Goal: Transaction & Acquisition: Register for event/course

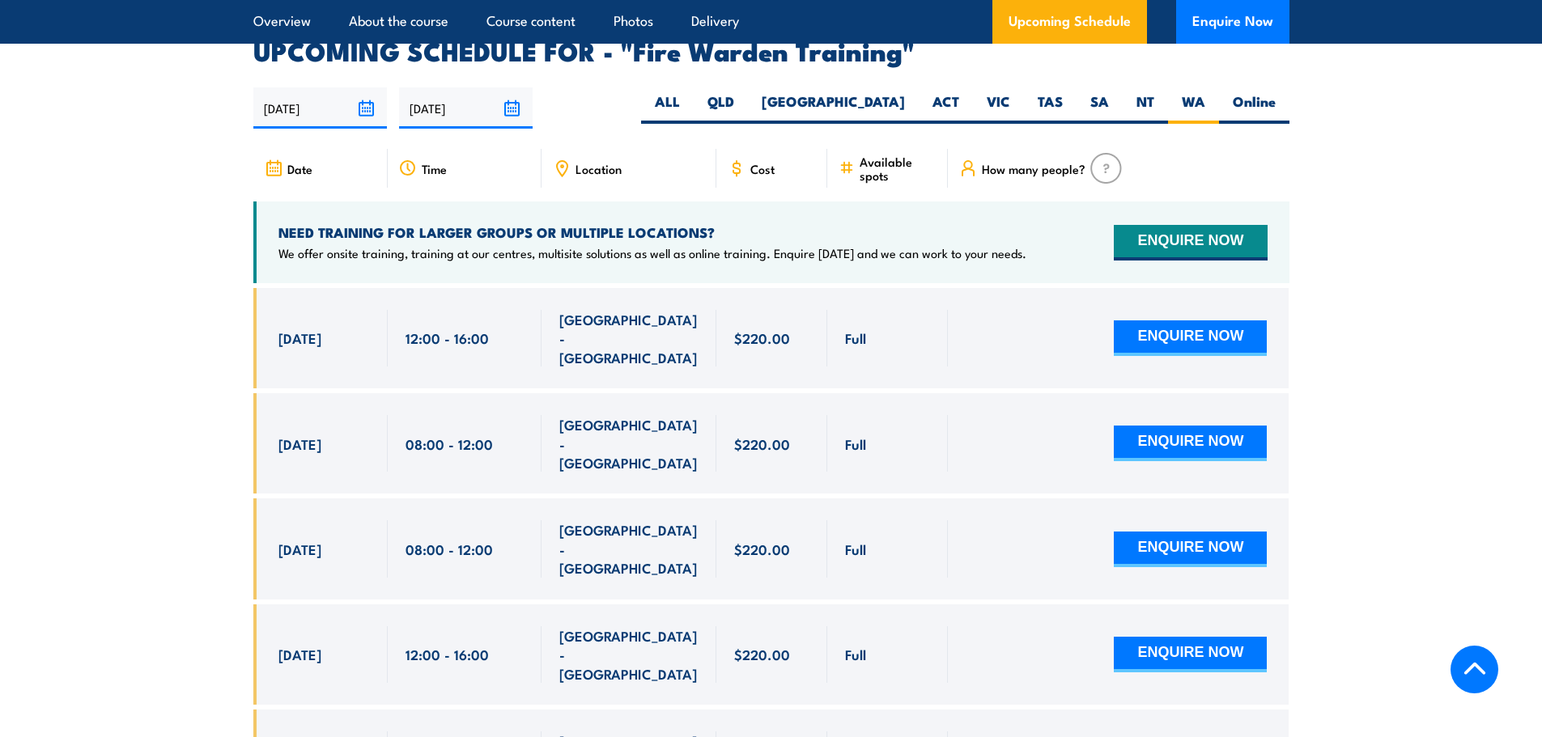
scroll to position [3010, 0]
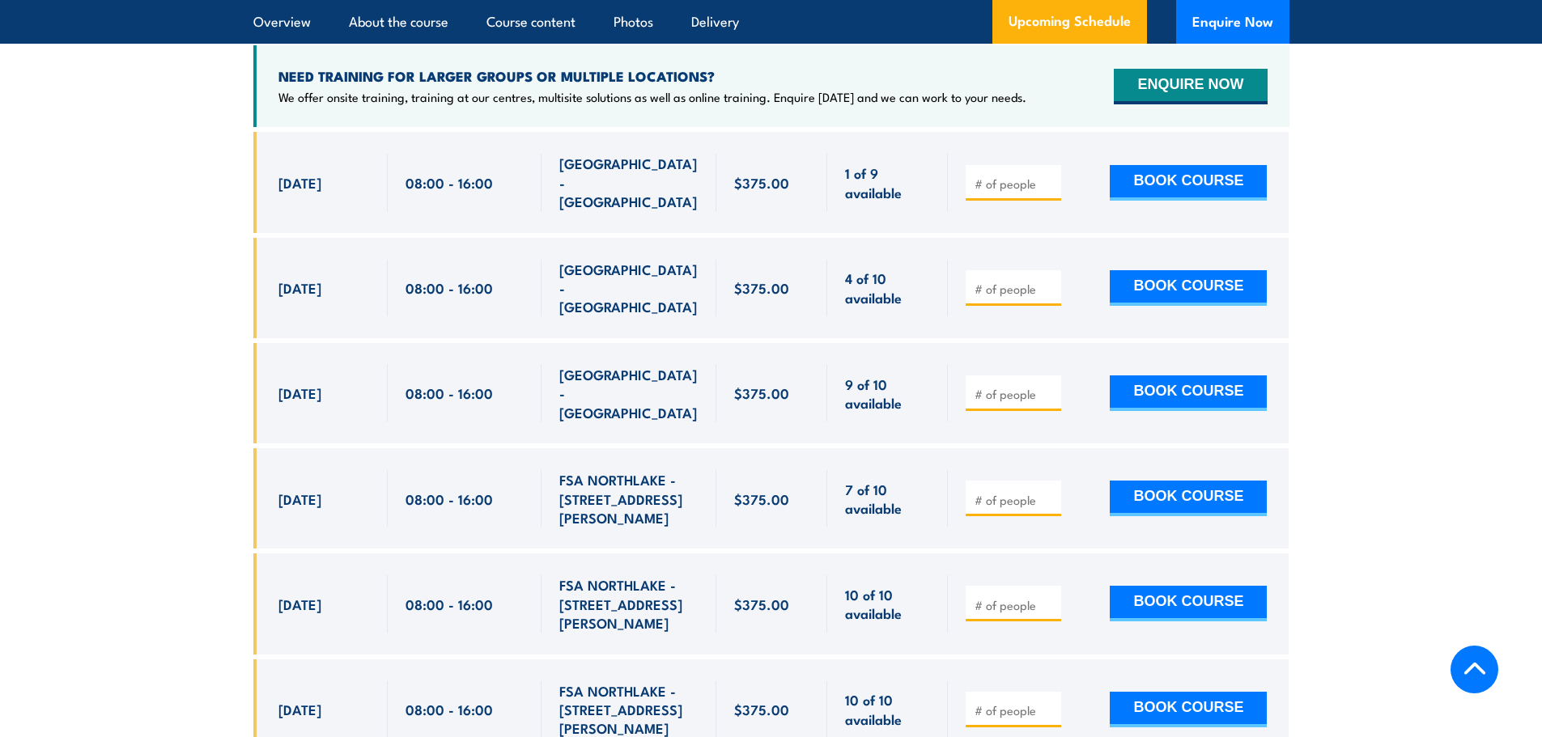
scroll to position [3029, 0]
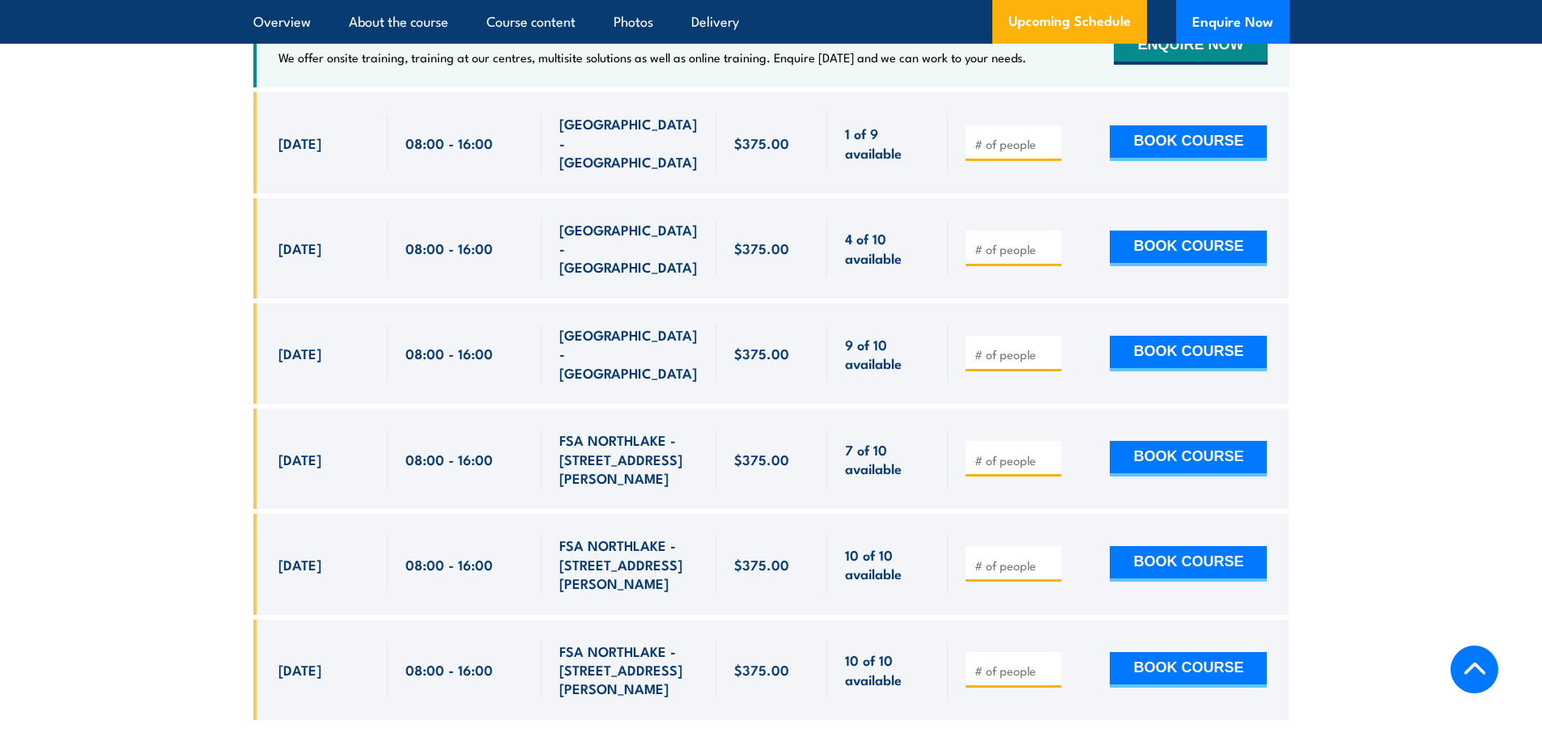
click at [991, 346] on input "number" at bounding box center [1015, 354] width 81 height 16
type input "1"
click at [1187, 336] on button "BOOK COURSE" at bounding box center [1188, 354] width 157 height 36
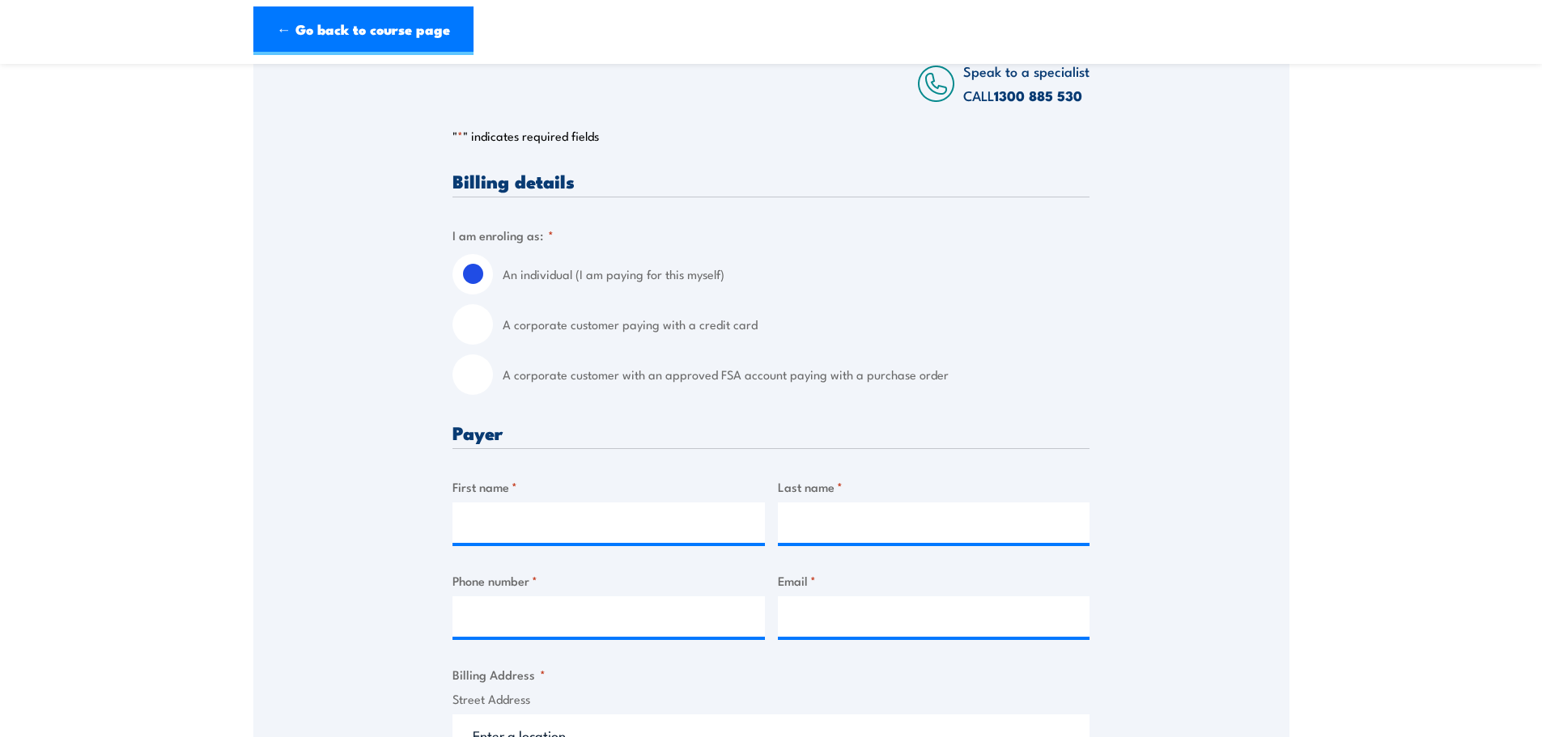
scroll to position [324, 0]
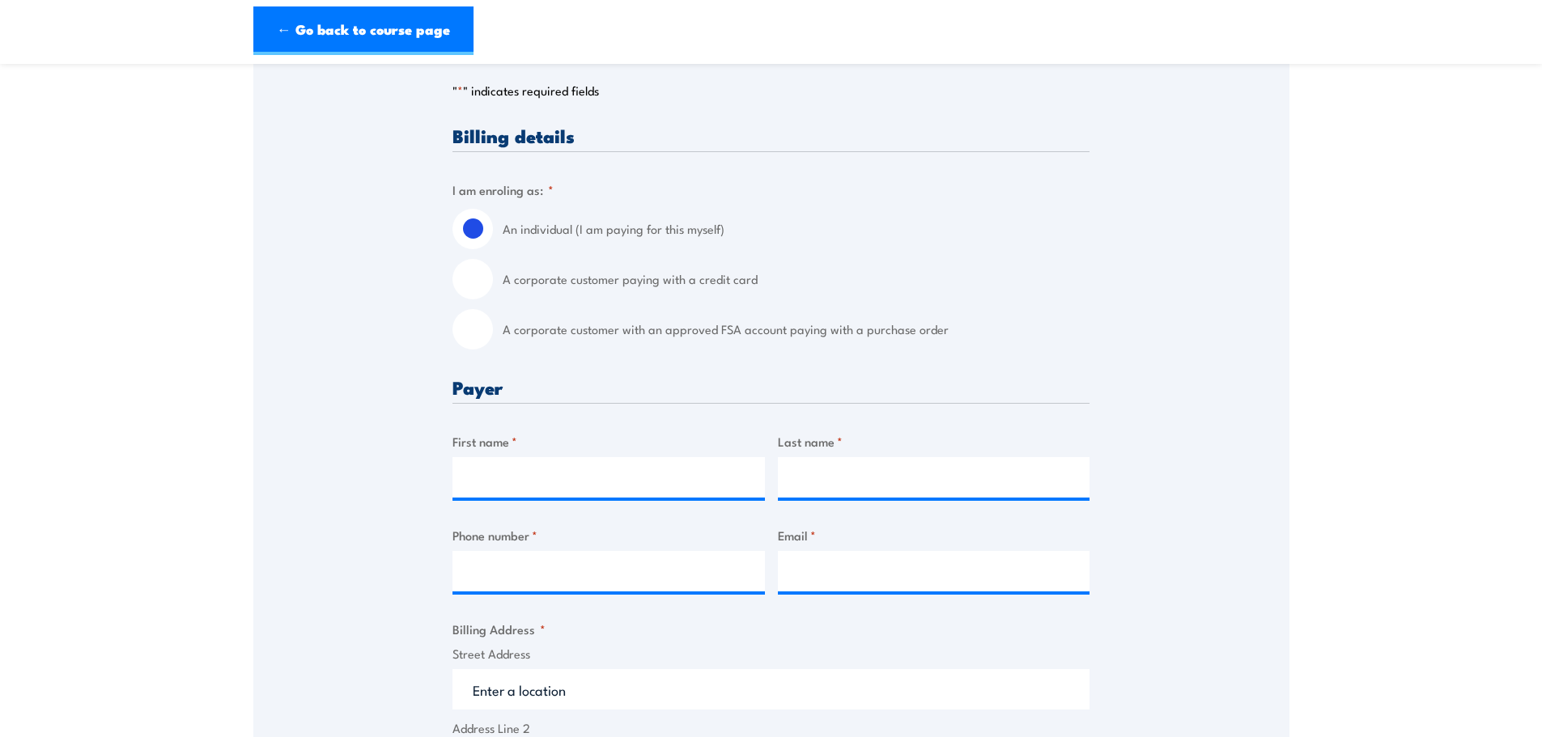
click at [571, 338] on label "A corporate customer with an approved FSA account paying with a purchase order" at bounding box center [796, 329] width 587 height 40
click at [493, 338] on input "A corporate customer with an approved FSA account paying with a purchase order" at bounding box center [472, 329] width 40 height 40
radio input "true"
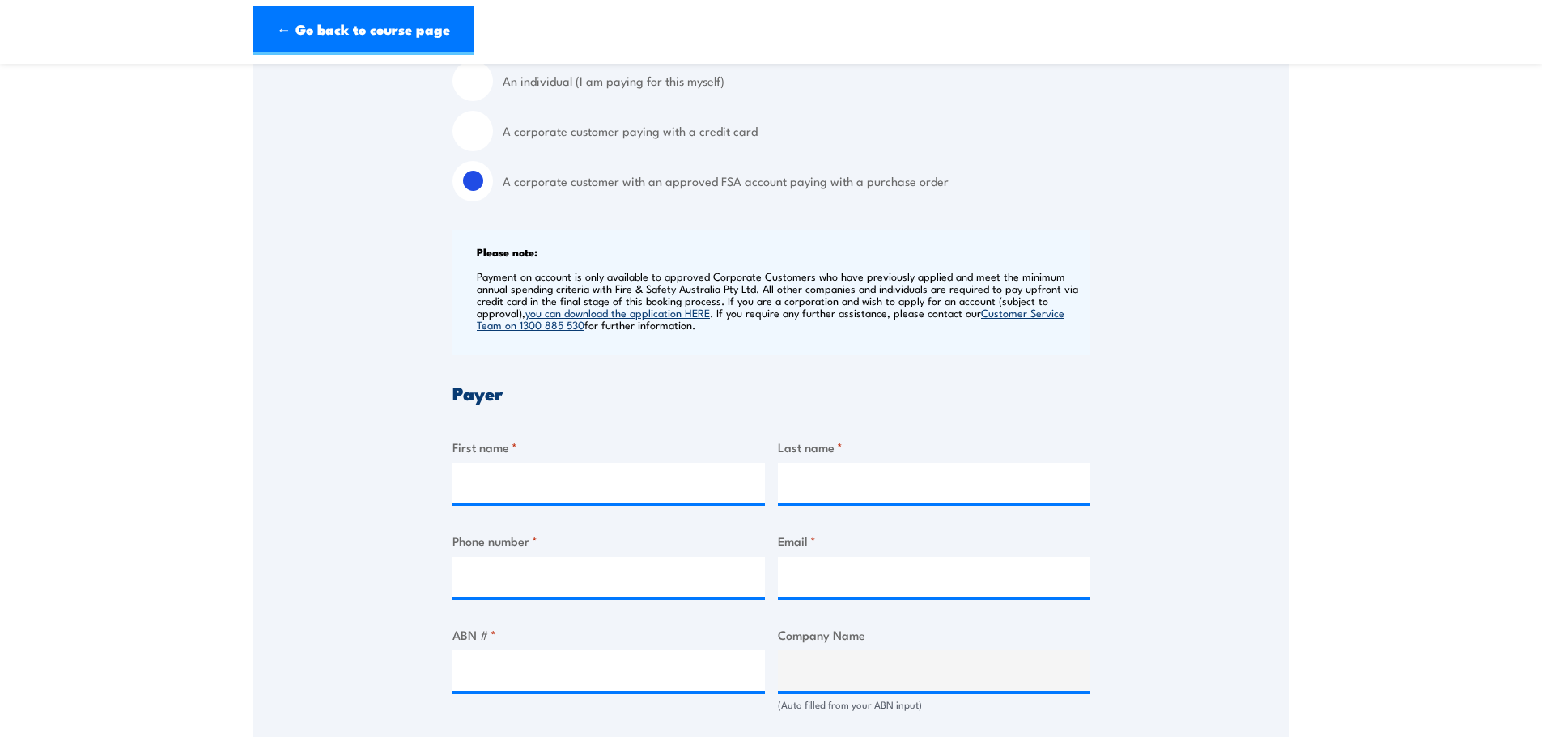
scroll to position [486, 0]
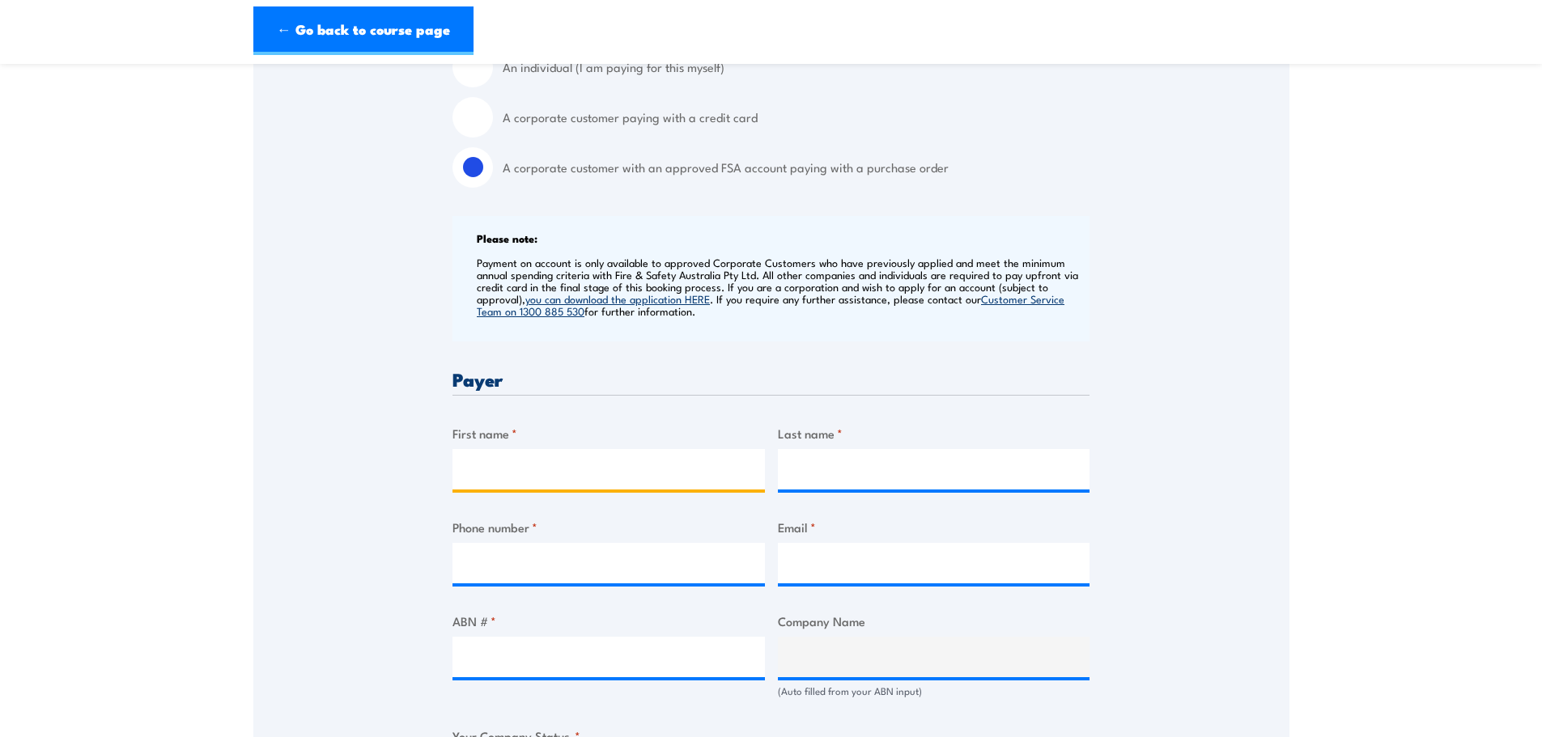
click at [580, 471] on input "First name *" at bounding box center [608, 469] width 312 height 40
type input "Connor"
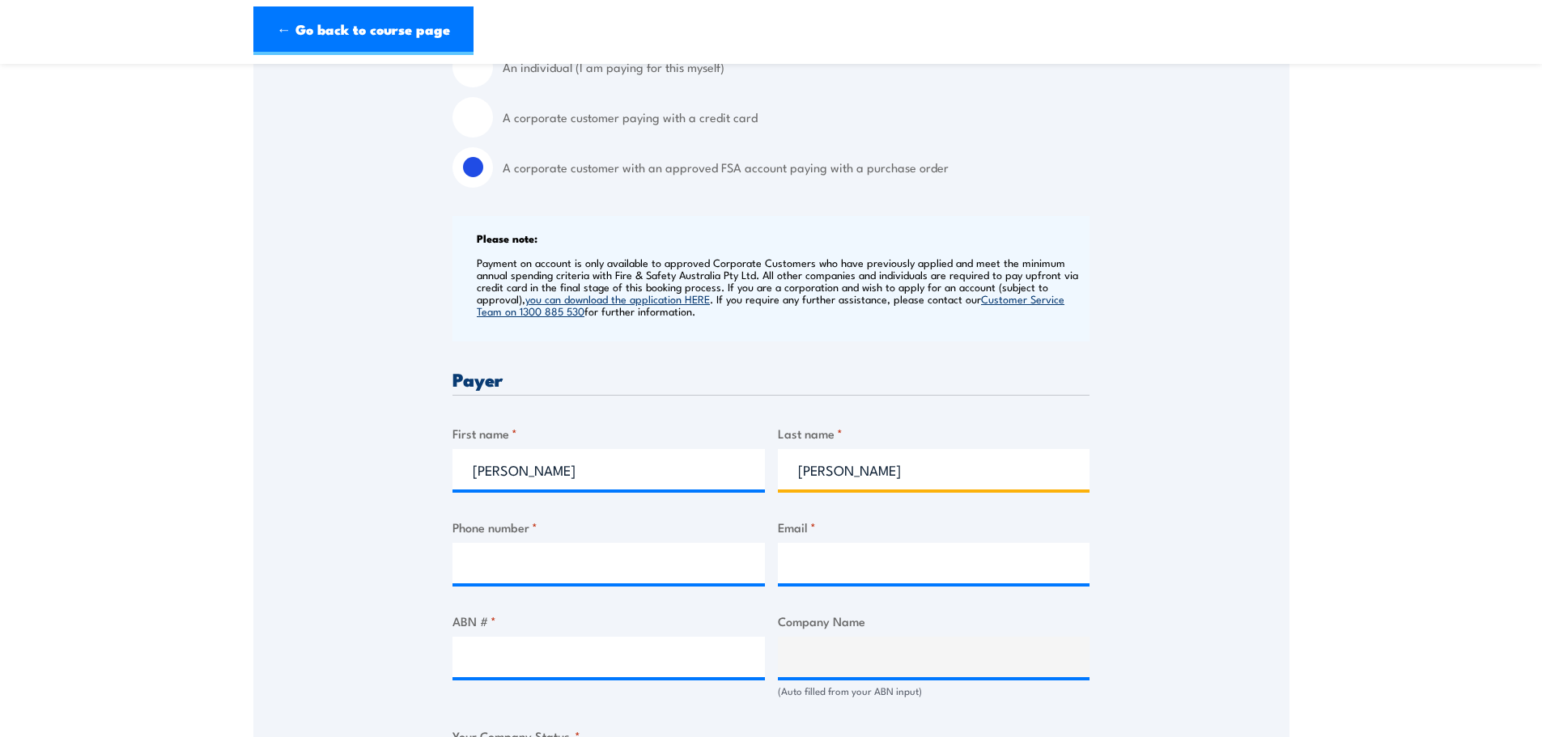
type input "Browne"
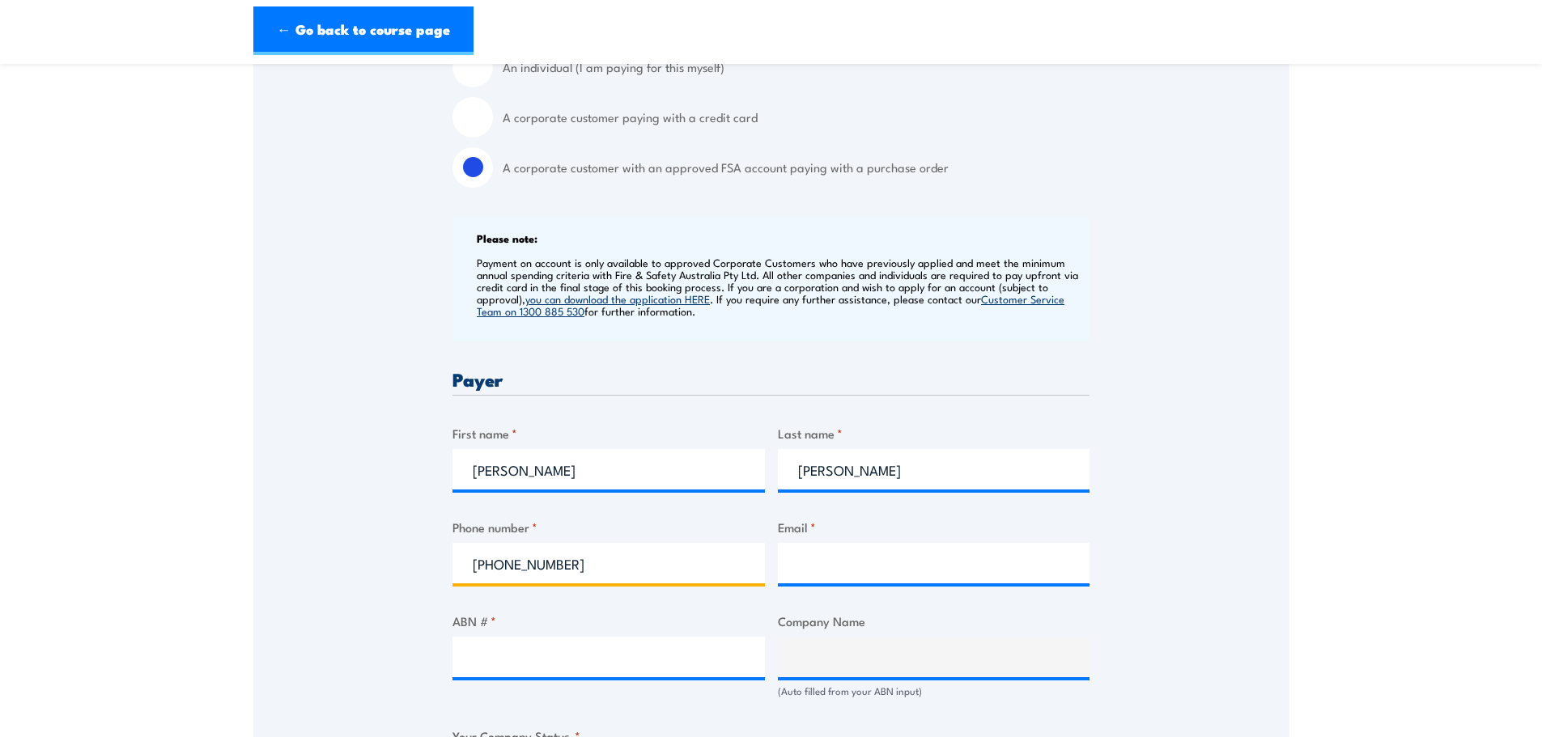
type input "(08) 9227 1631"
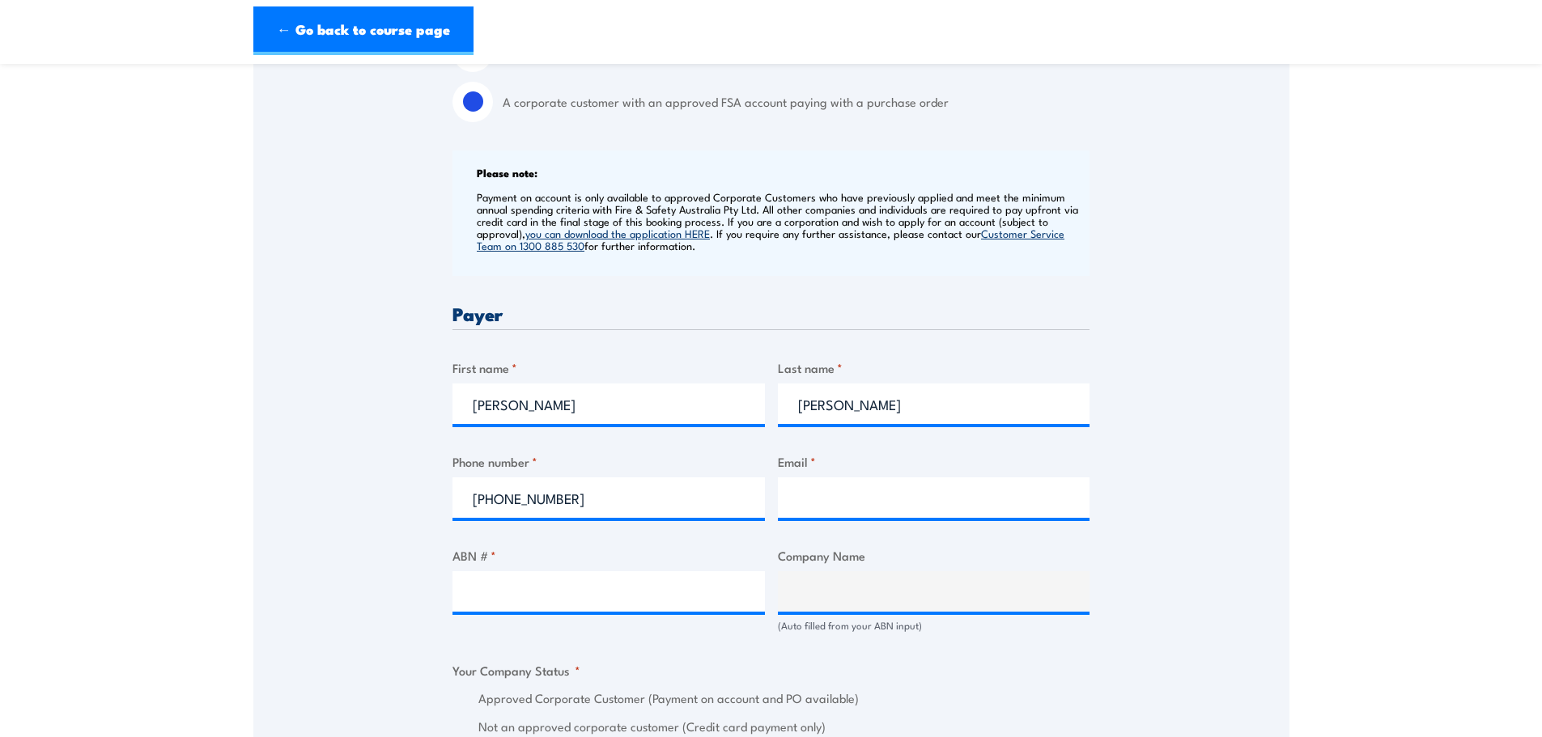
scroll to position [648, 0]
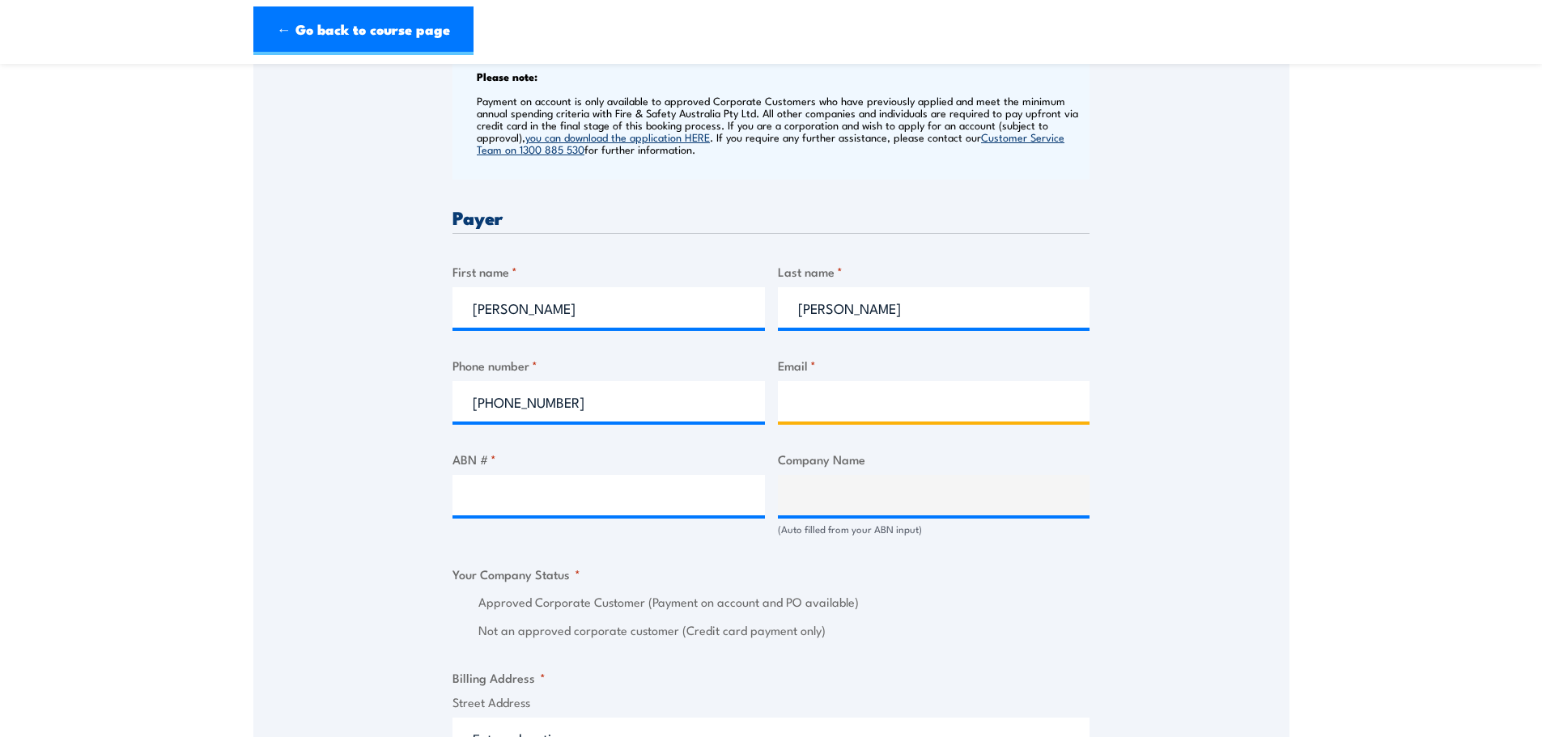
click at [850, 399] on input "Email *" at bounding box center [934, 401] width 312 height 40
type input "Connor"
type input "People.Culture@ahcwa.org"
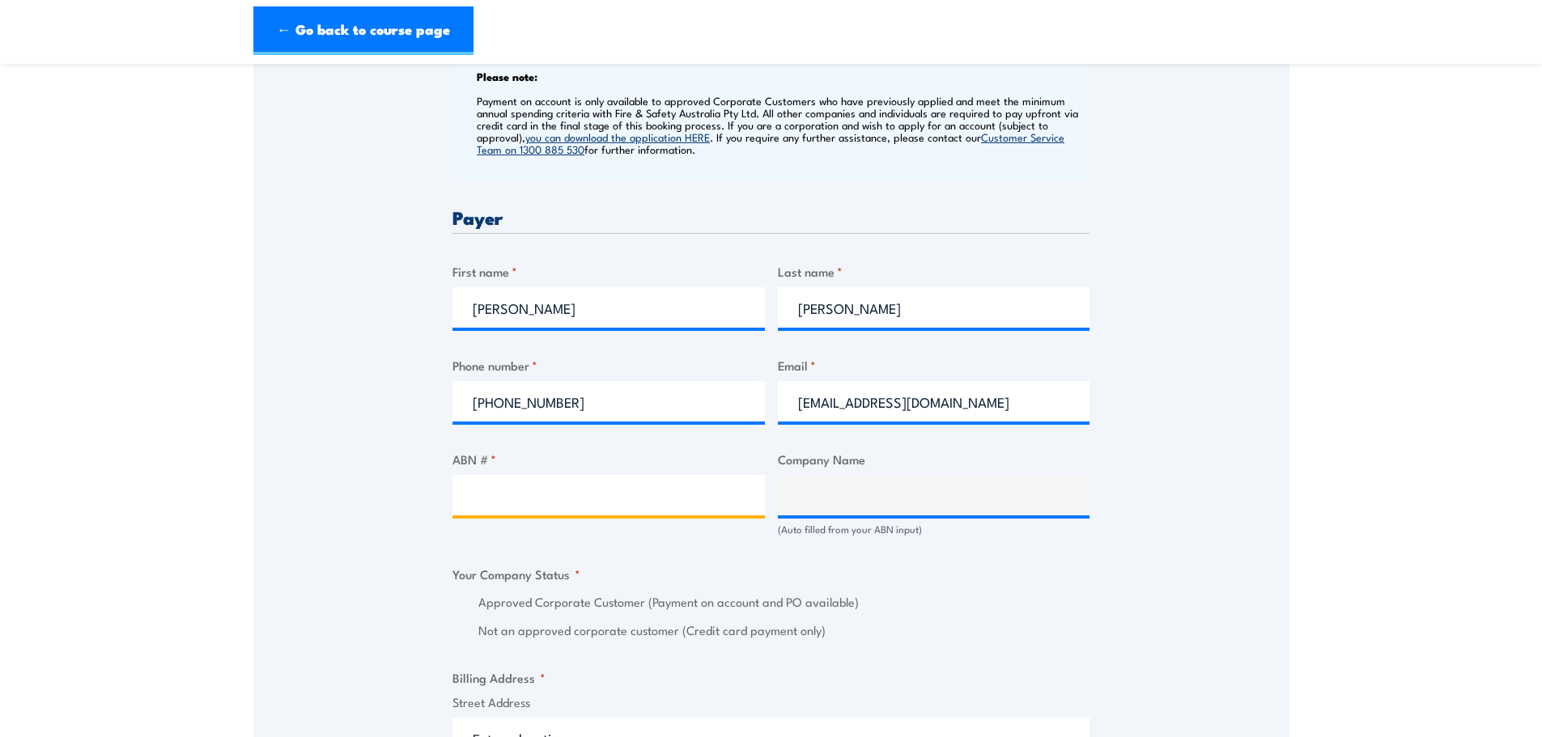
click at [572, 496] on input "ABN # *" at bounding box center [608, 495] width 312 height 40
paste input "48 114 220 478"
type input "48 114 220 478"
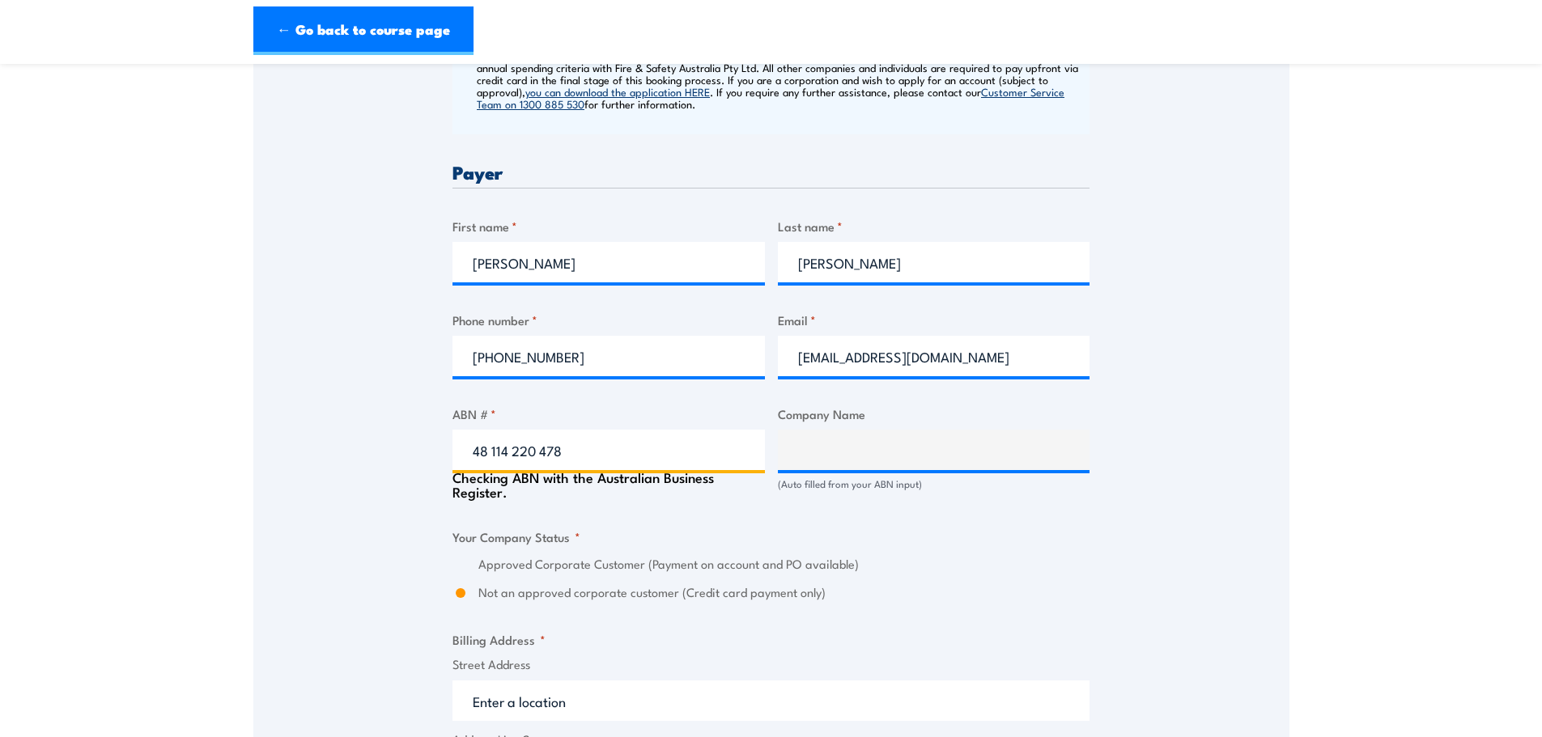
type input "Aboriginal Health Council of Western Australia"
radio input "true"
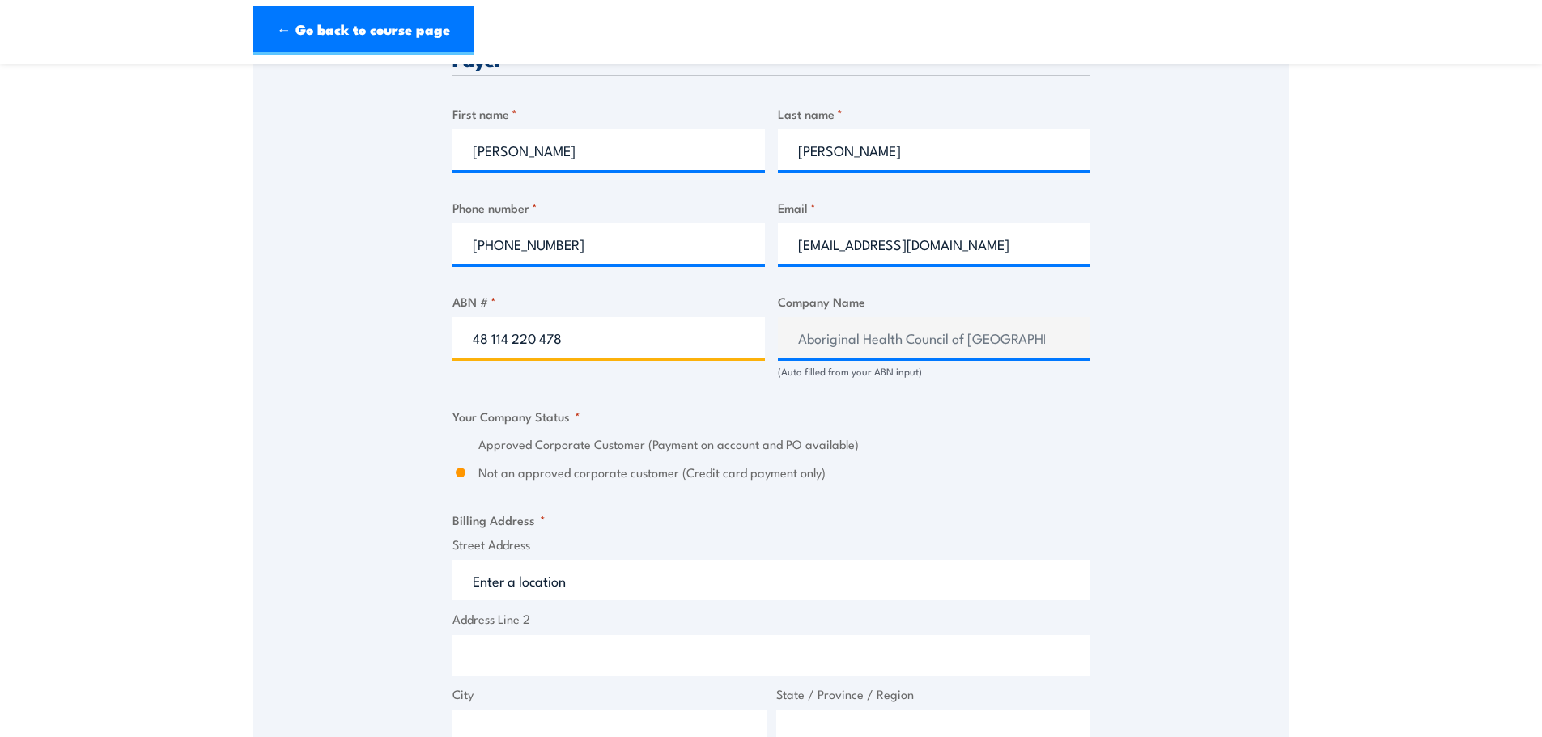
scroll to position [809, 0]
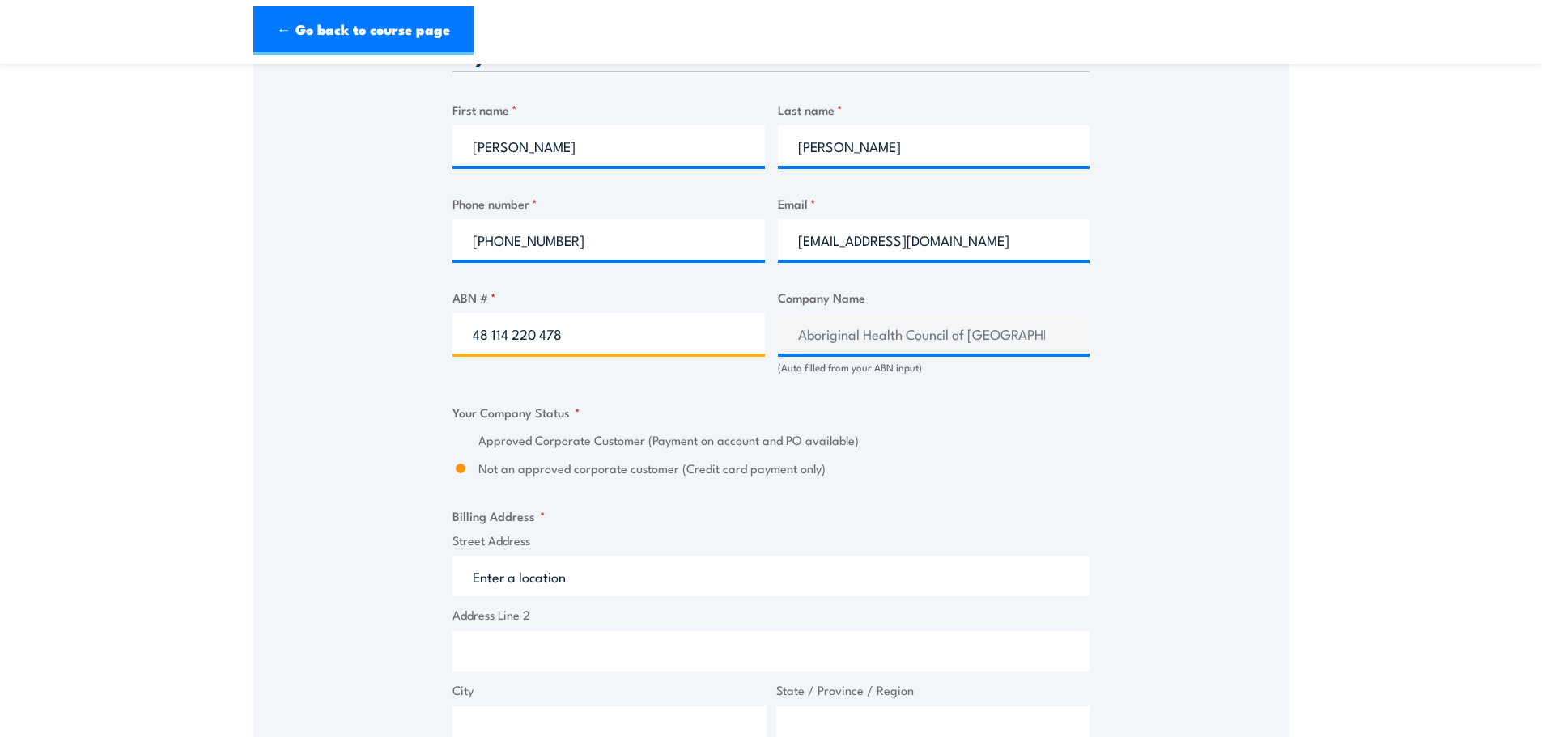
type input "48 114 220 478"
click at [340, 468] on div "Speak to a specialist CALL 1300 885 530 CALL 1300 885 530 " * " indicates requi…" at bounding box center [771, 401] width 1036 height 1860
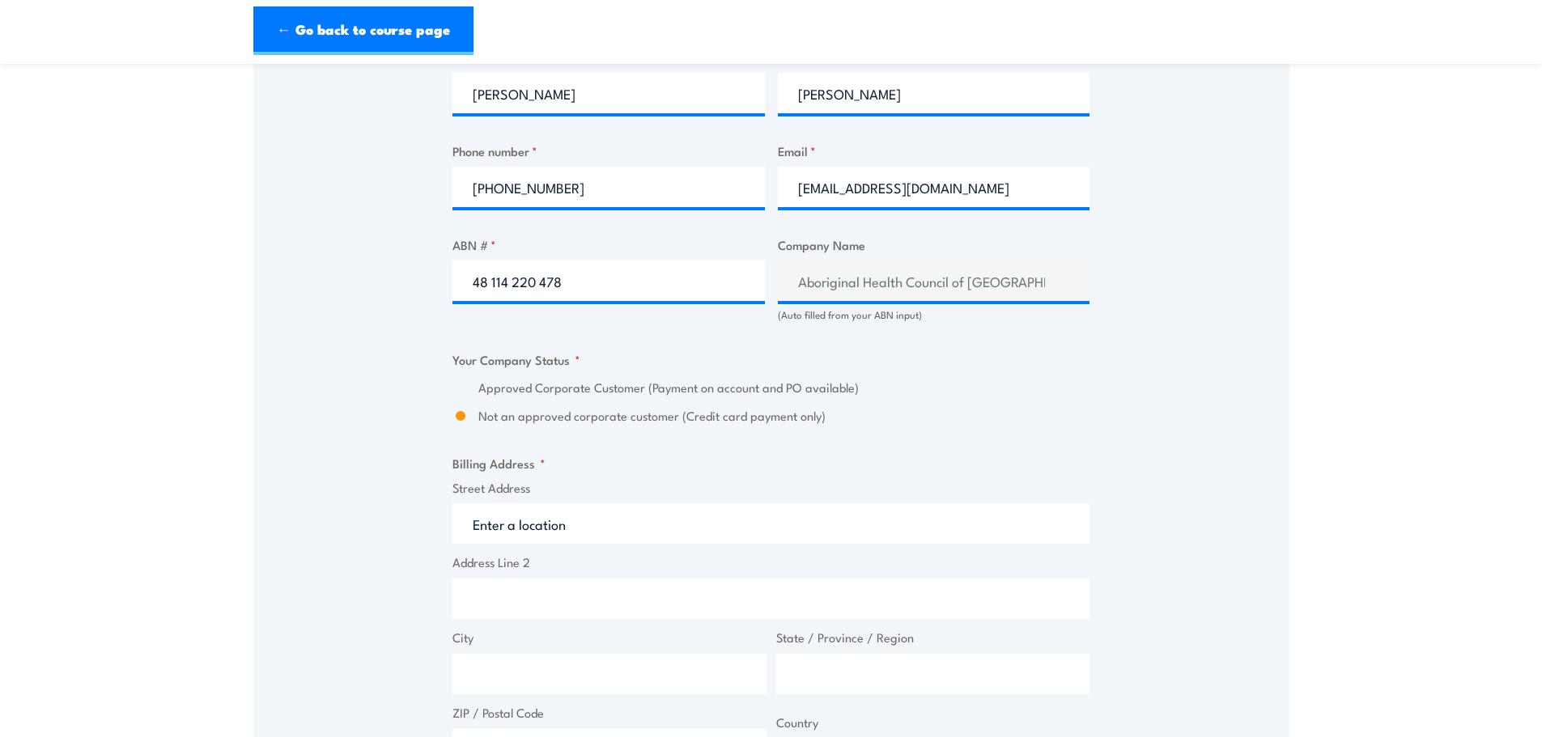
scroll to position [890, 0]
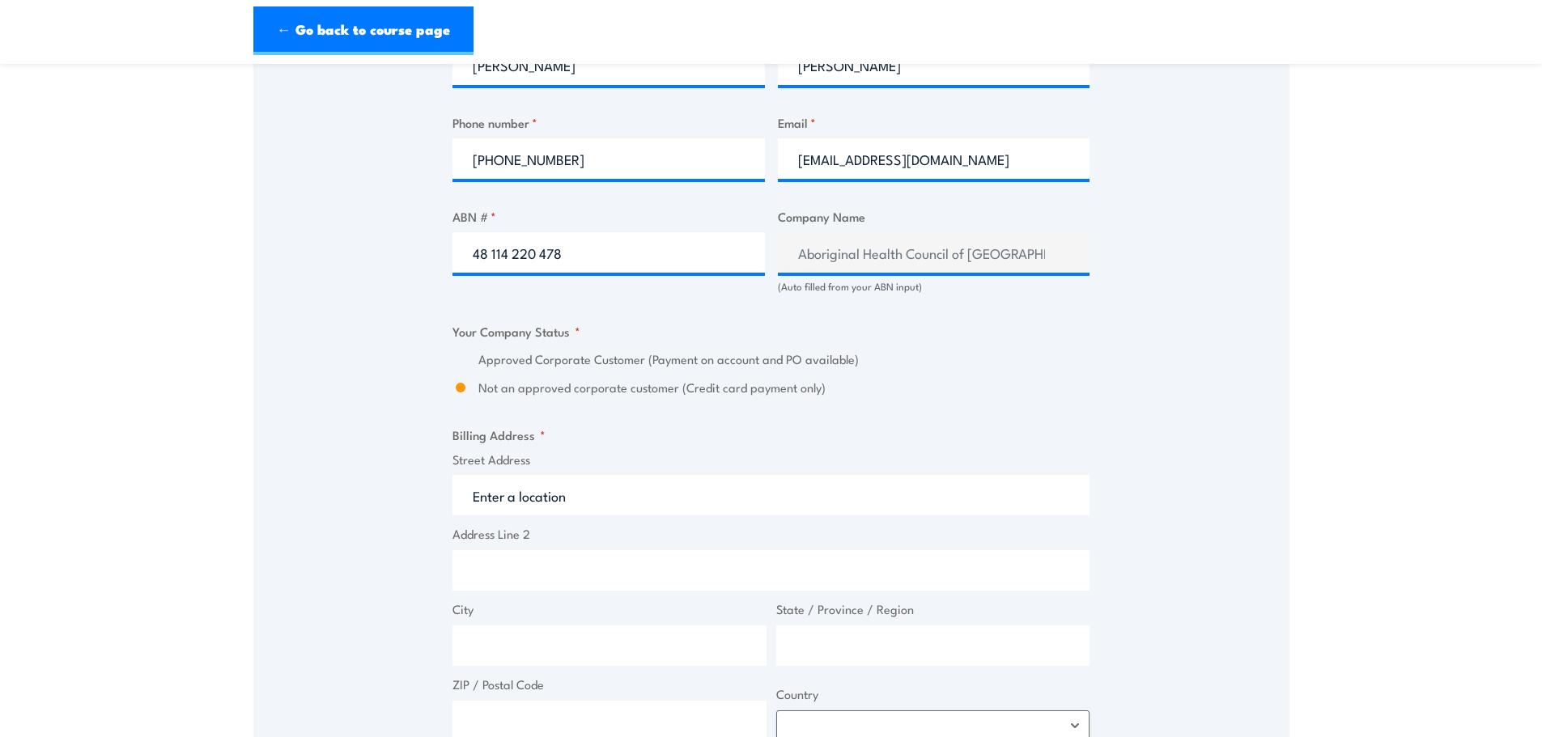
click at [503, 359] on label "Approved Corporate Customer (Payment on account and PO available)" at bounding box center [783, 359] width 611 height 19
click at [458, 385] on input "Not an approved corporate customer (Credit card payment only)" at bounding box center [460, 388] width 16 height 19
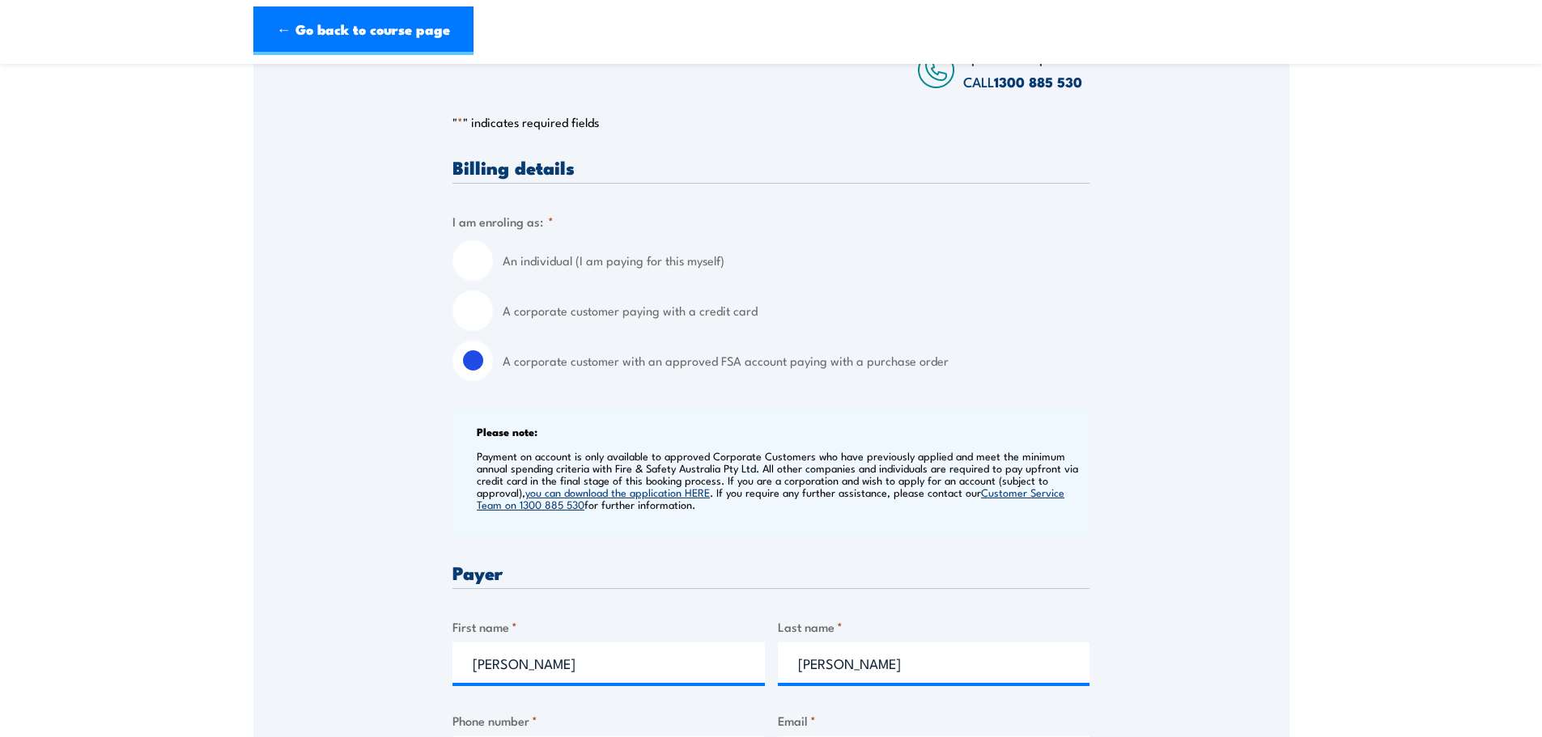
scroll to position [285, 0]
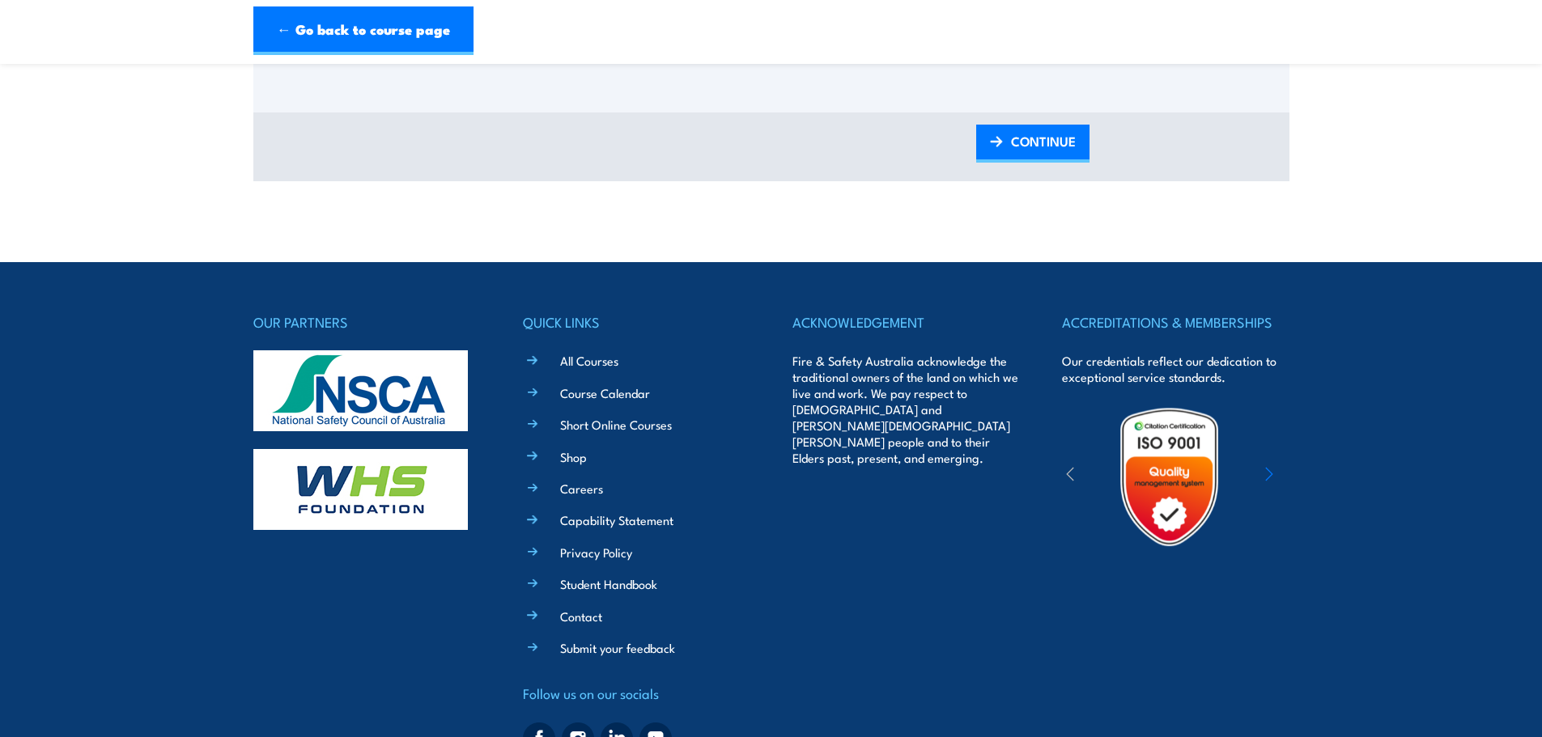
scroll to position [2147, 0]
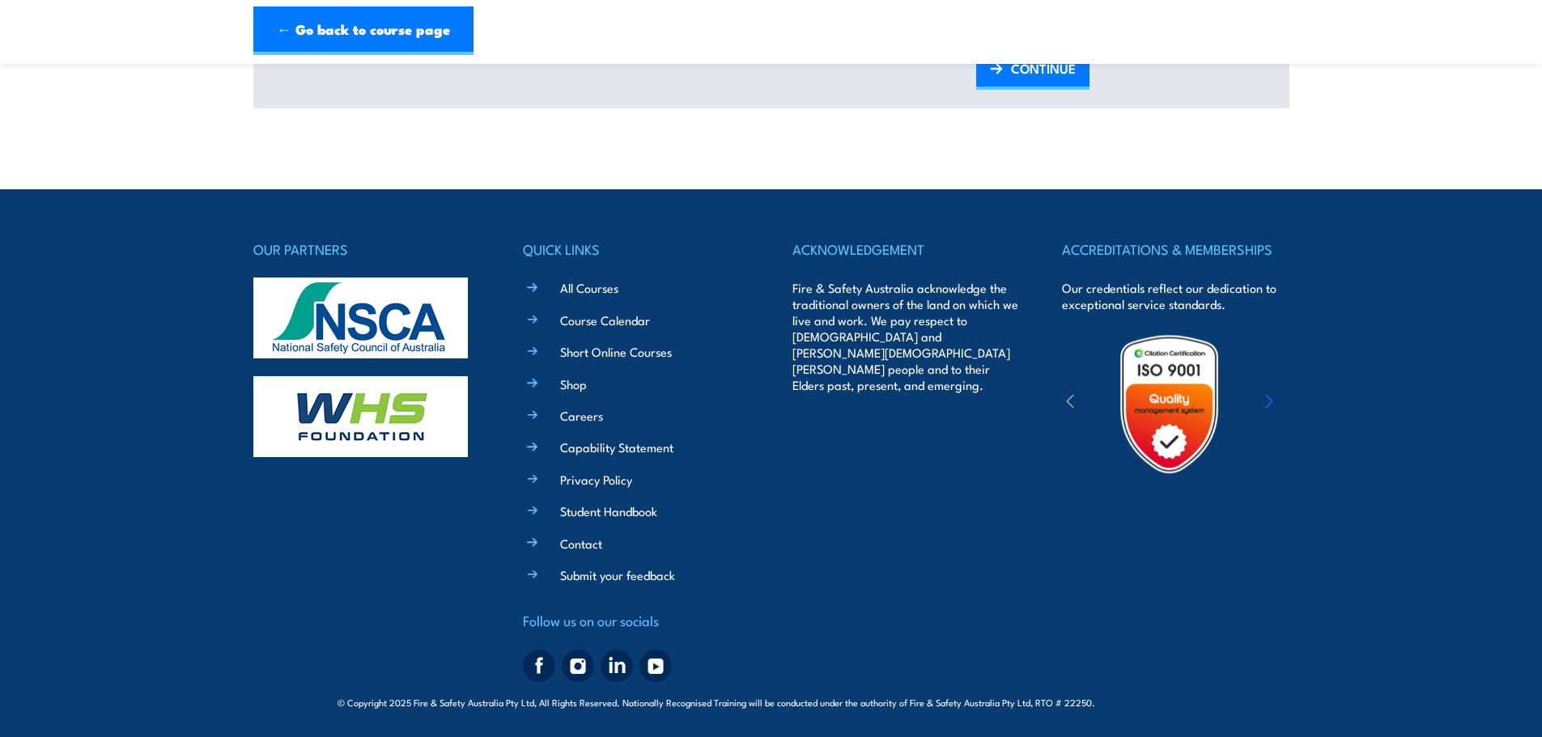
drag, startPoint x: 357, startPoint y: 543, endPoint x: 357, endPoint y: 517, distance: 25.9
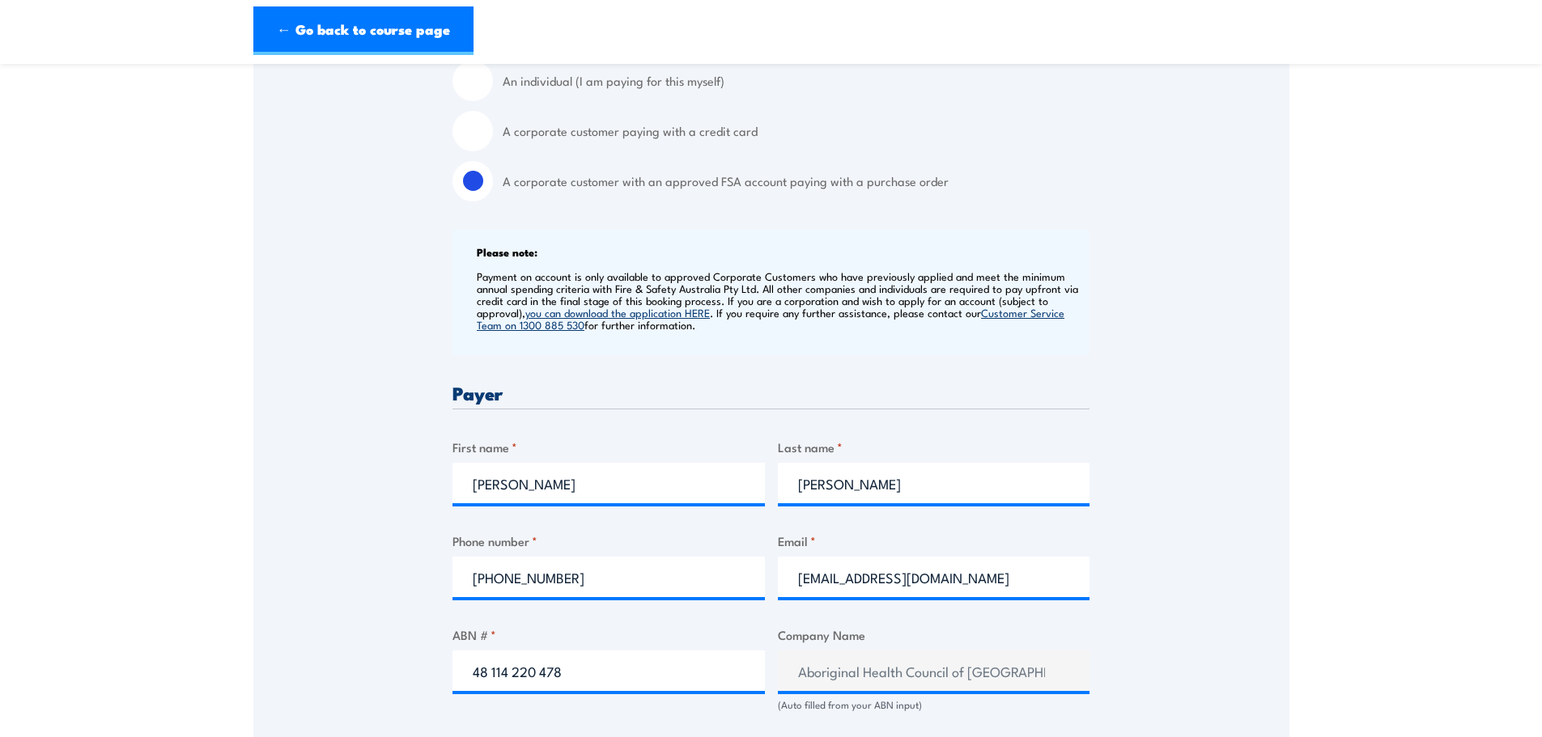
scroll to position [486, 0]
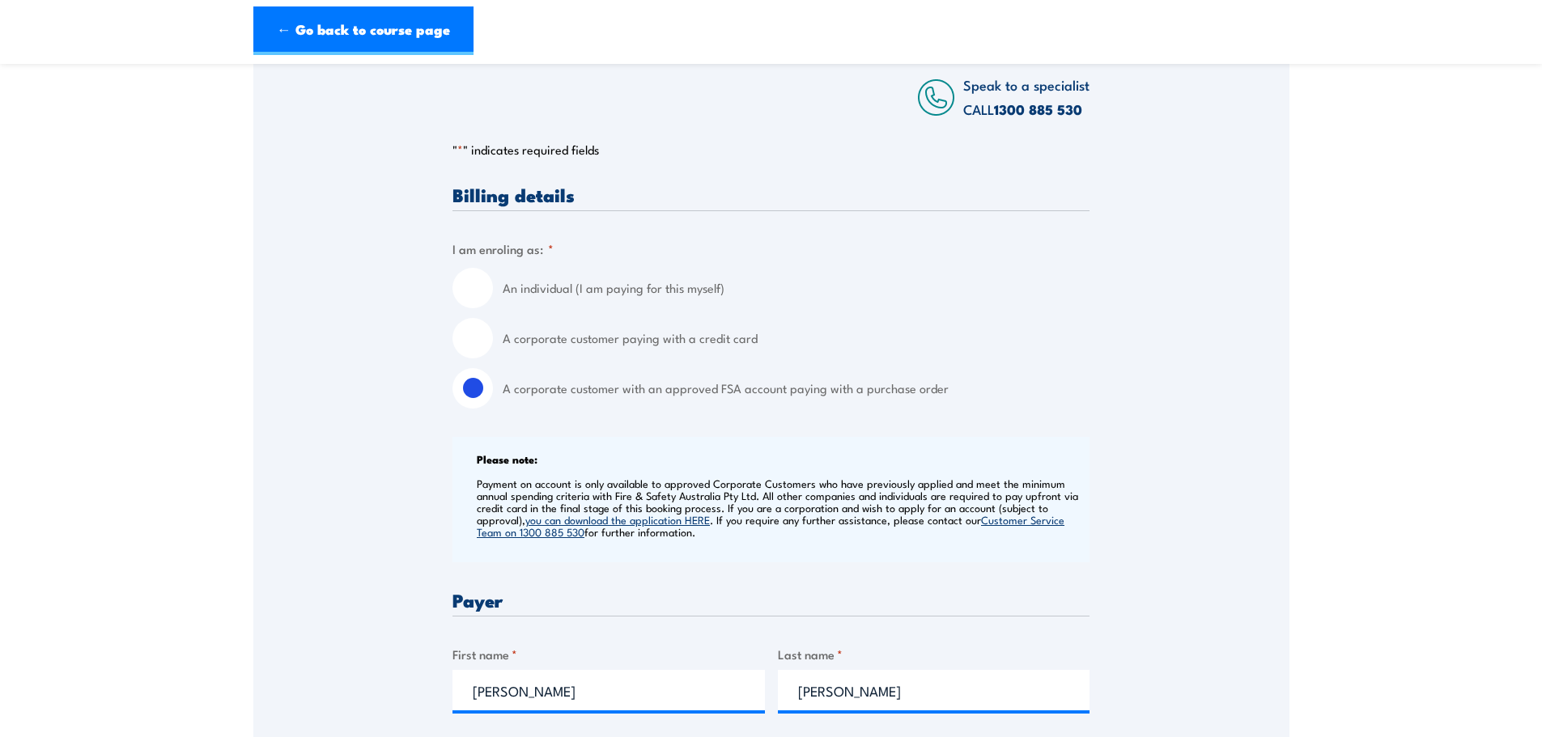
scroll to position [243, 0]
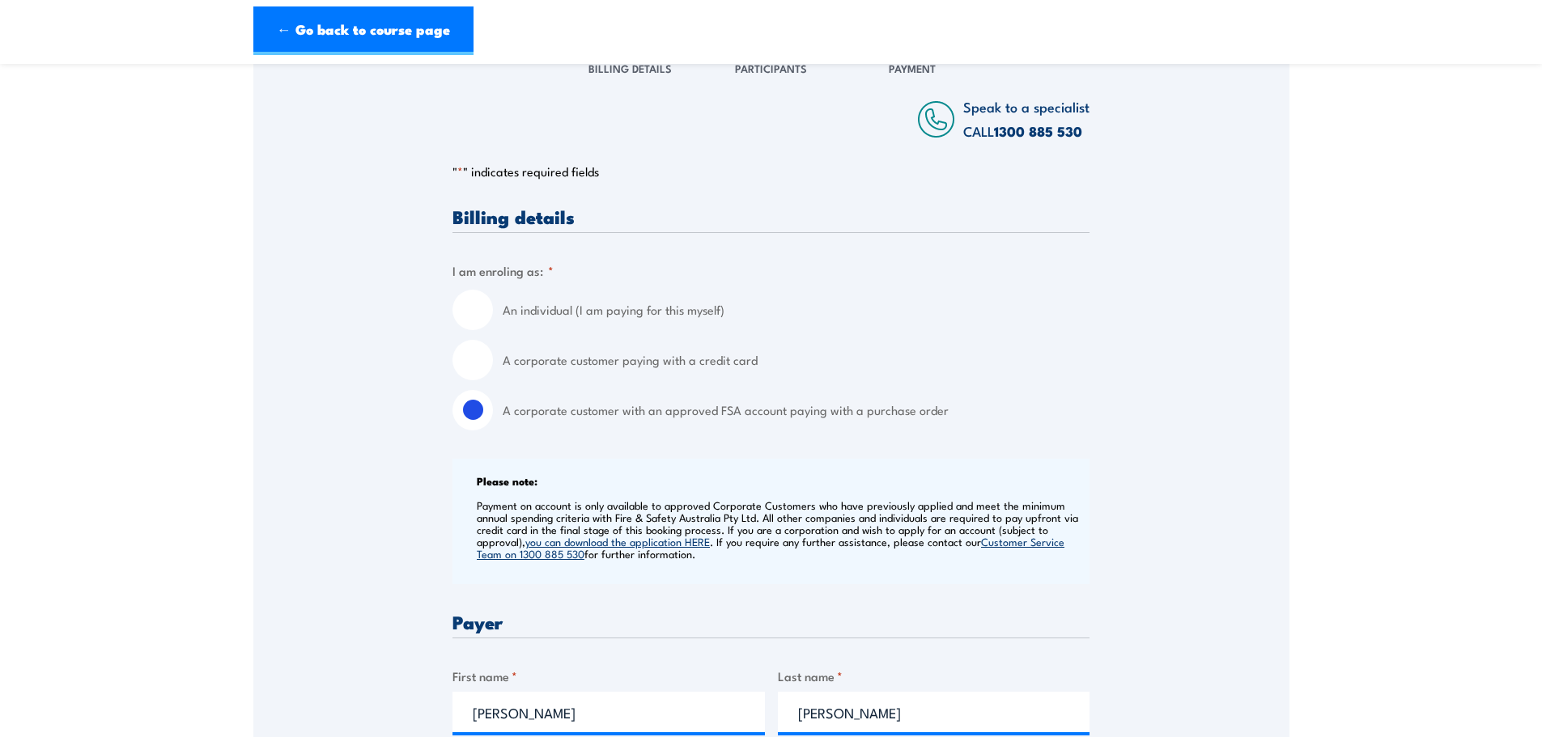
click at [472, 364] on input "A corporate customer paying with a credit card" at bounding box center [472, 360] width 40 height 40
radio input "true"
click at [478, 415] on input "A corporate customer with an approved FSA account paying with a purchase order" at bounding box center [472, 410] width 40 height 40
radio input "true"
click at [476, 360] on input "A corporate customer paying with a credit card" at bounding box center [472, 360] width 40 height 40
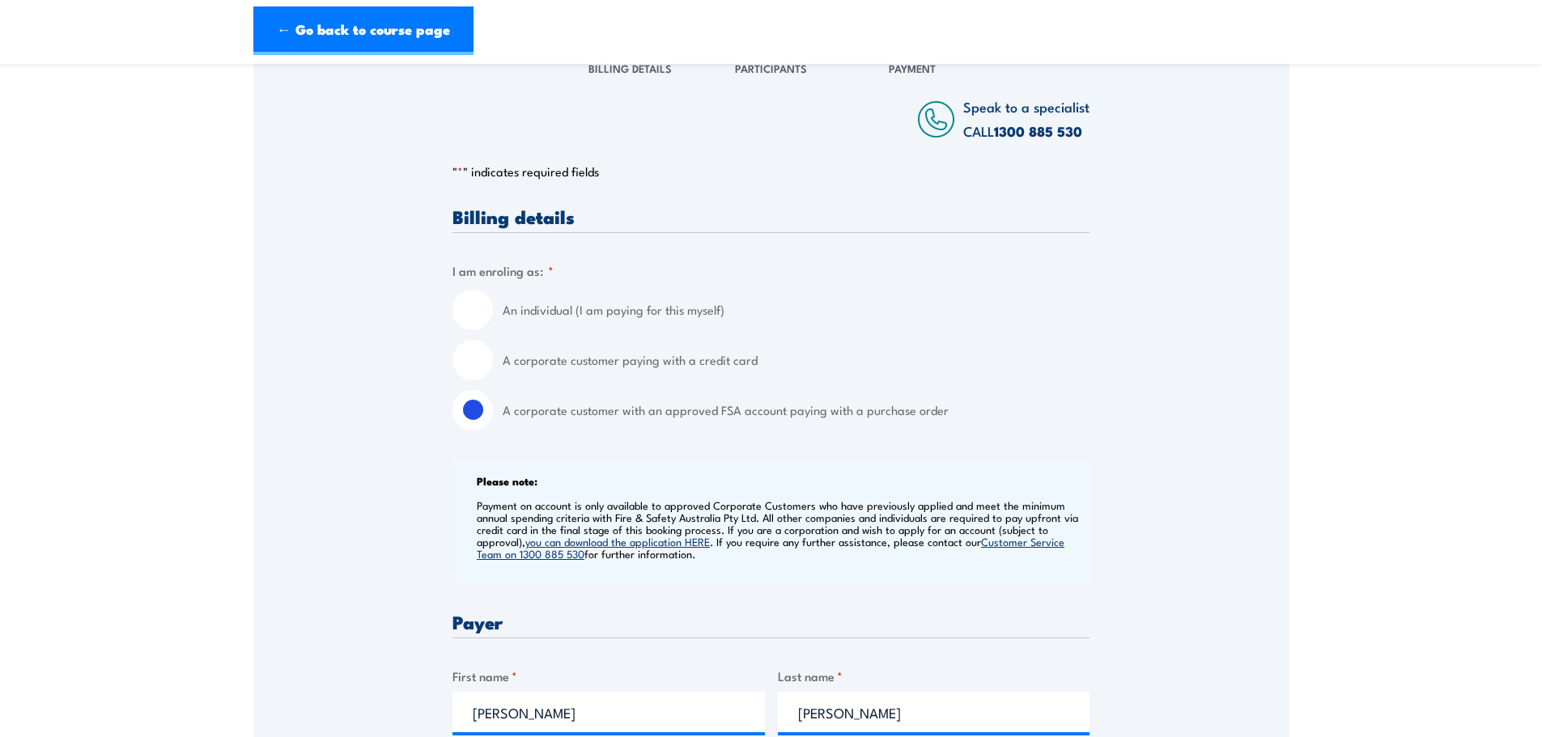
radio input "true"
click at [488, 419] on input "A corporate customer with an approved FSA account paying with a purchase order" at bounding box center [472, 410] width 40 height 40
radio input "true"
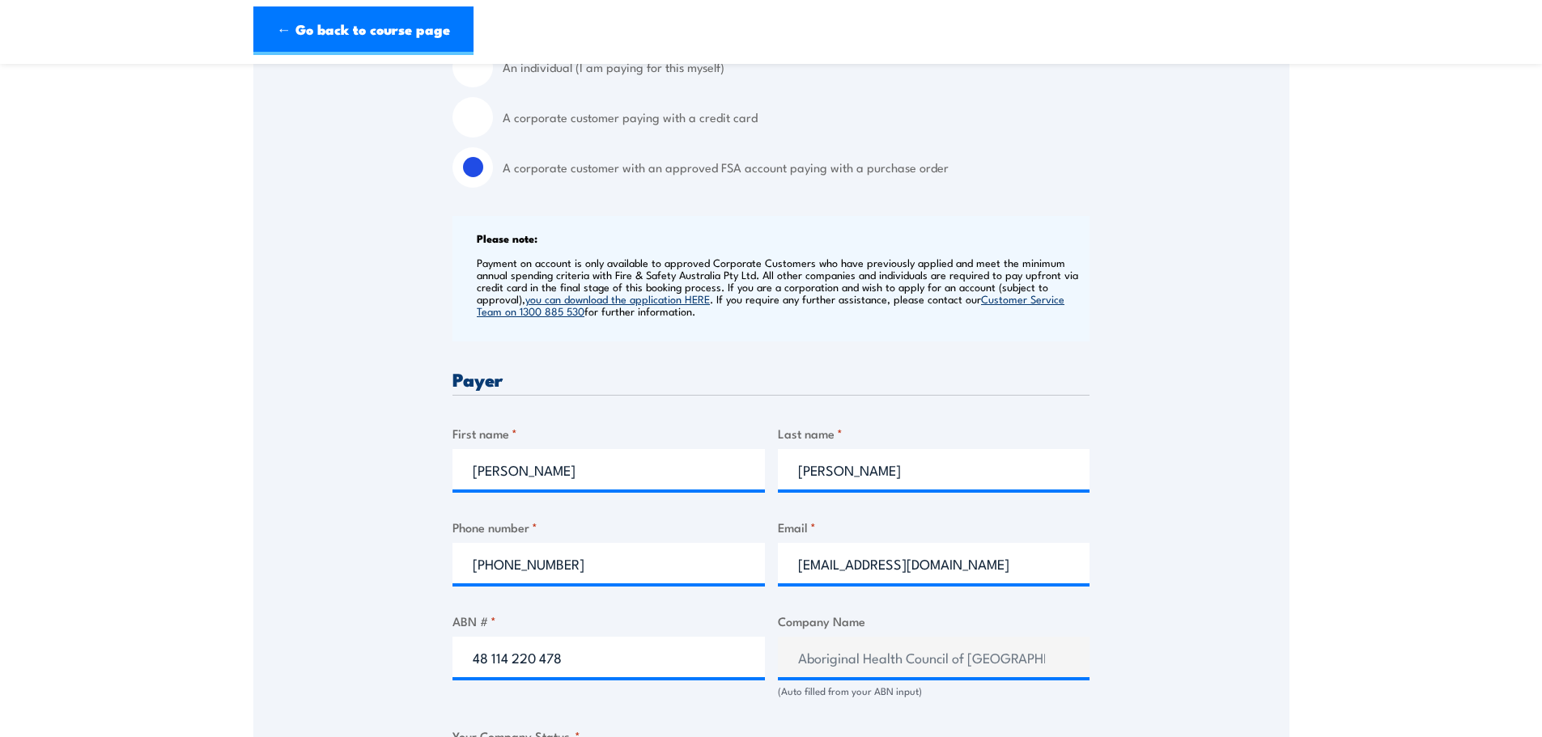
scroll to position [971, 0]
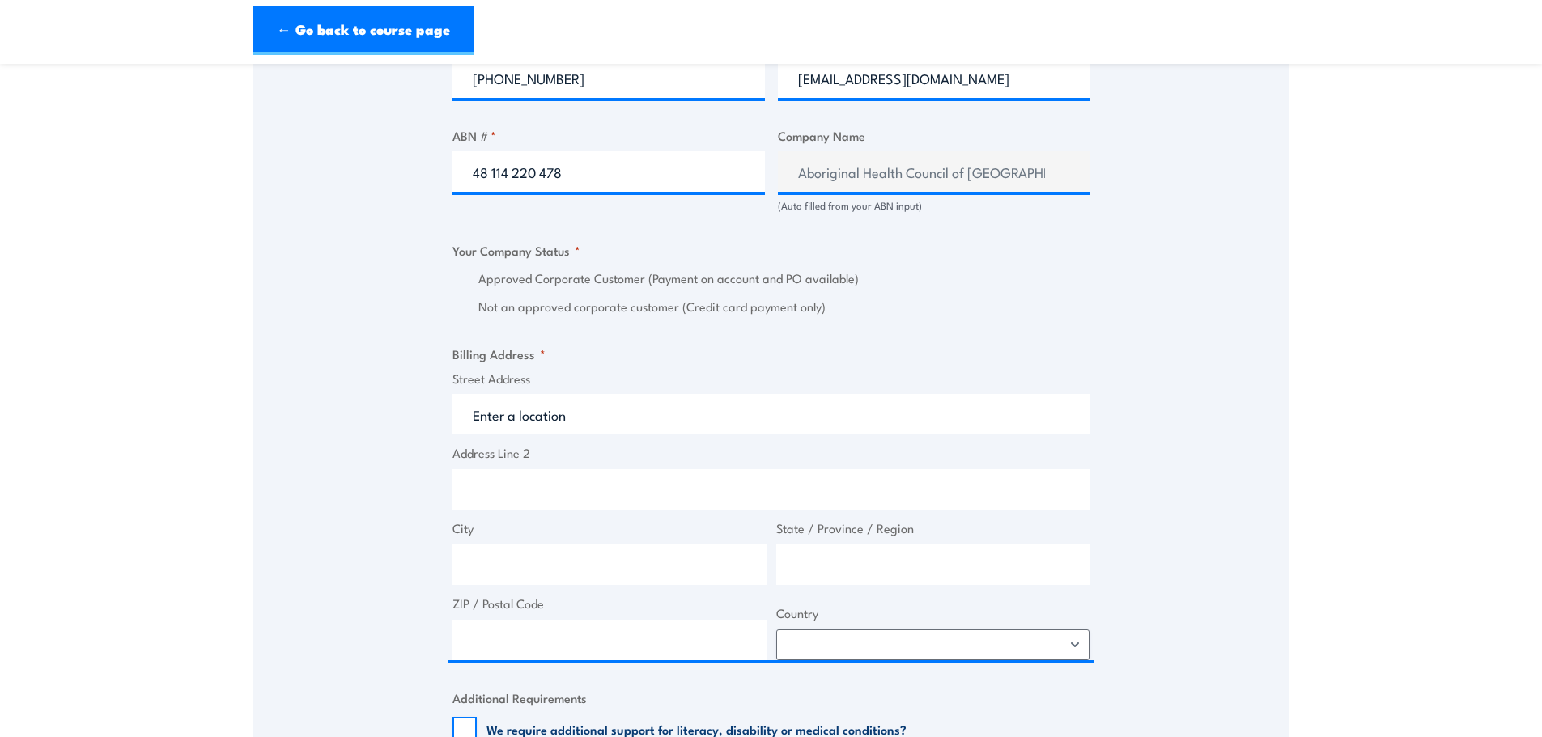
click at [461, 305] on input "Not an approved corporate customer (Credit card payment only)" at bounding box center [460, 307] width 16 height 19
radio input "true"
click at [461, 313] on input "Not an approved corporate customer (Credit card payment only)" at bounding box center [460, 307] width 16 height 19
click at [460, 302] on input "Not an approved corporate customer (Credit card payment only)" at bounding box center [460, 307] width 16 height 19
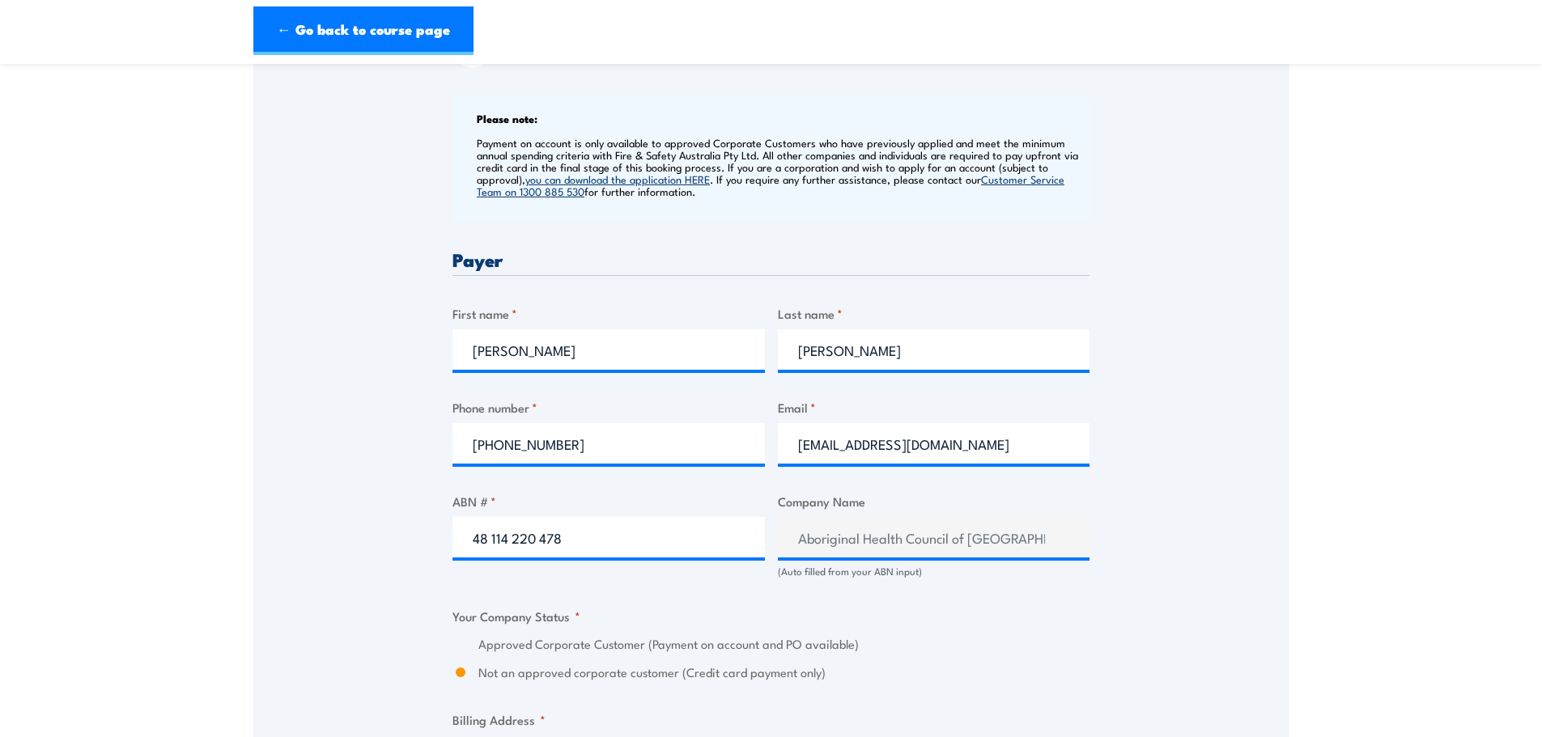
scroll to position [567, 0]
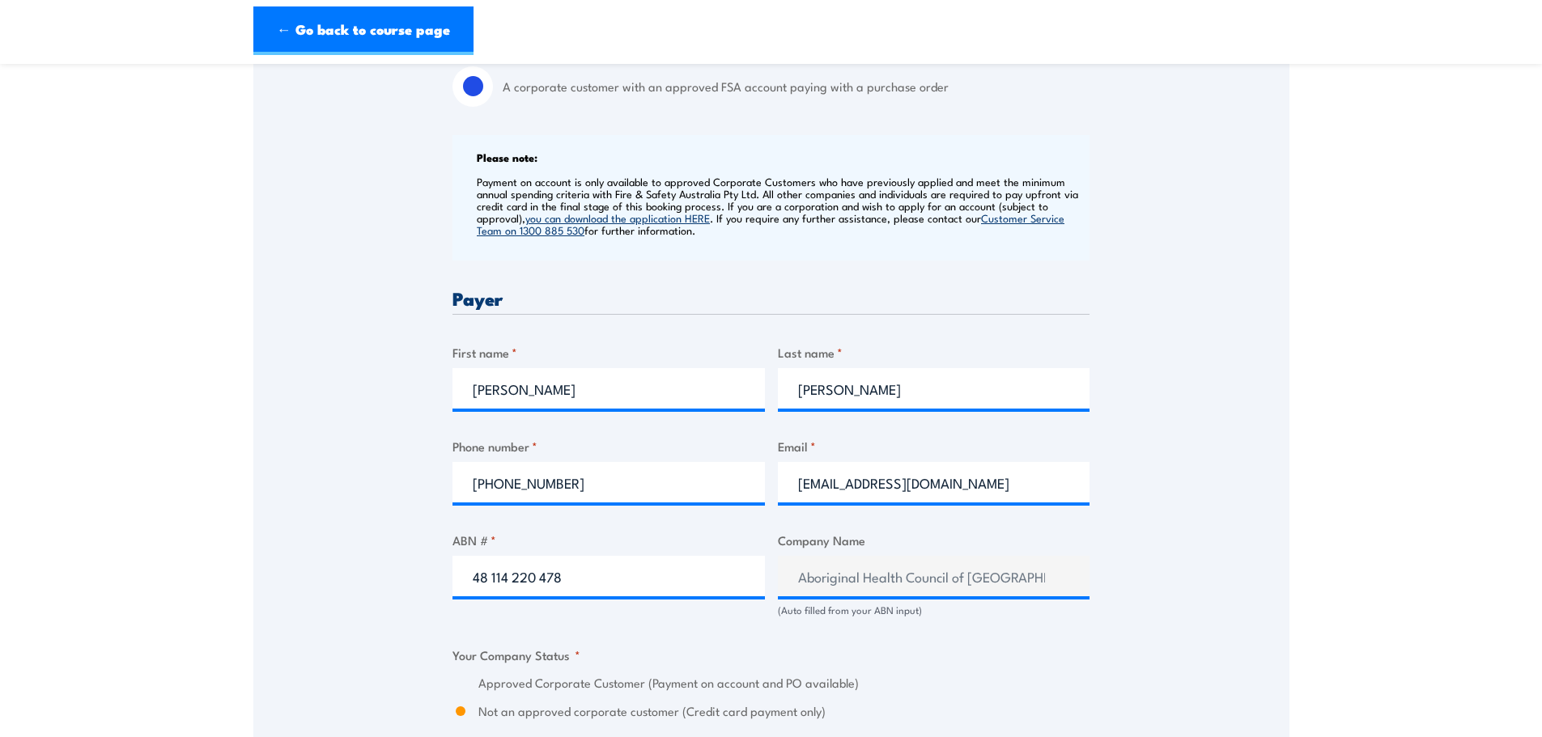
click at [302, 444] on div "Speak to a specialist CALL 1300 885 530 CALL 1300 885 530 " * " indicates requi…" at bounding box center [771, 644] width 1036 height 1860
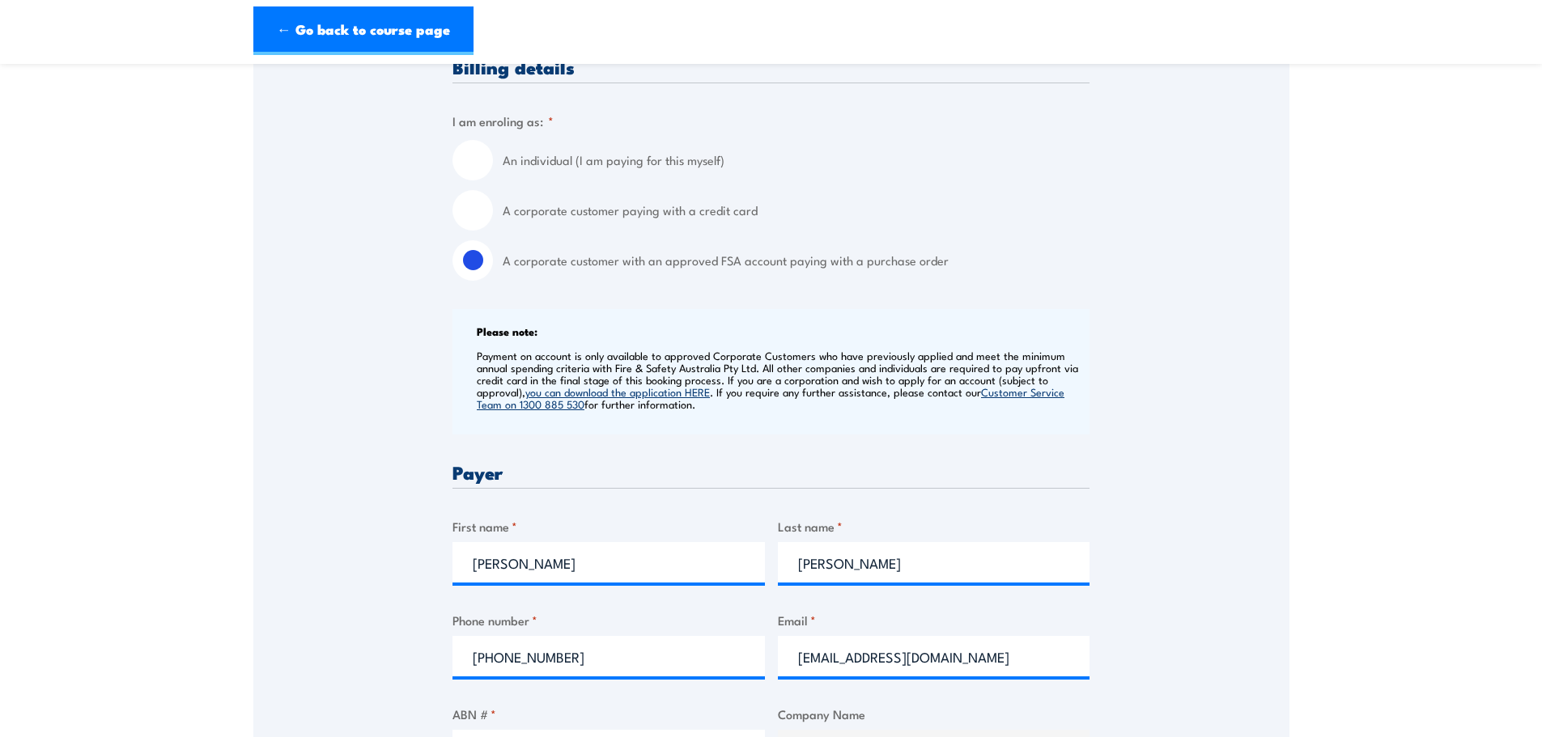
scroll to position [0, 0]
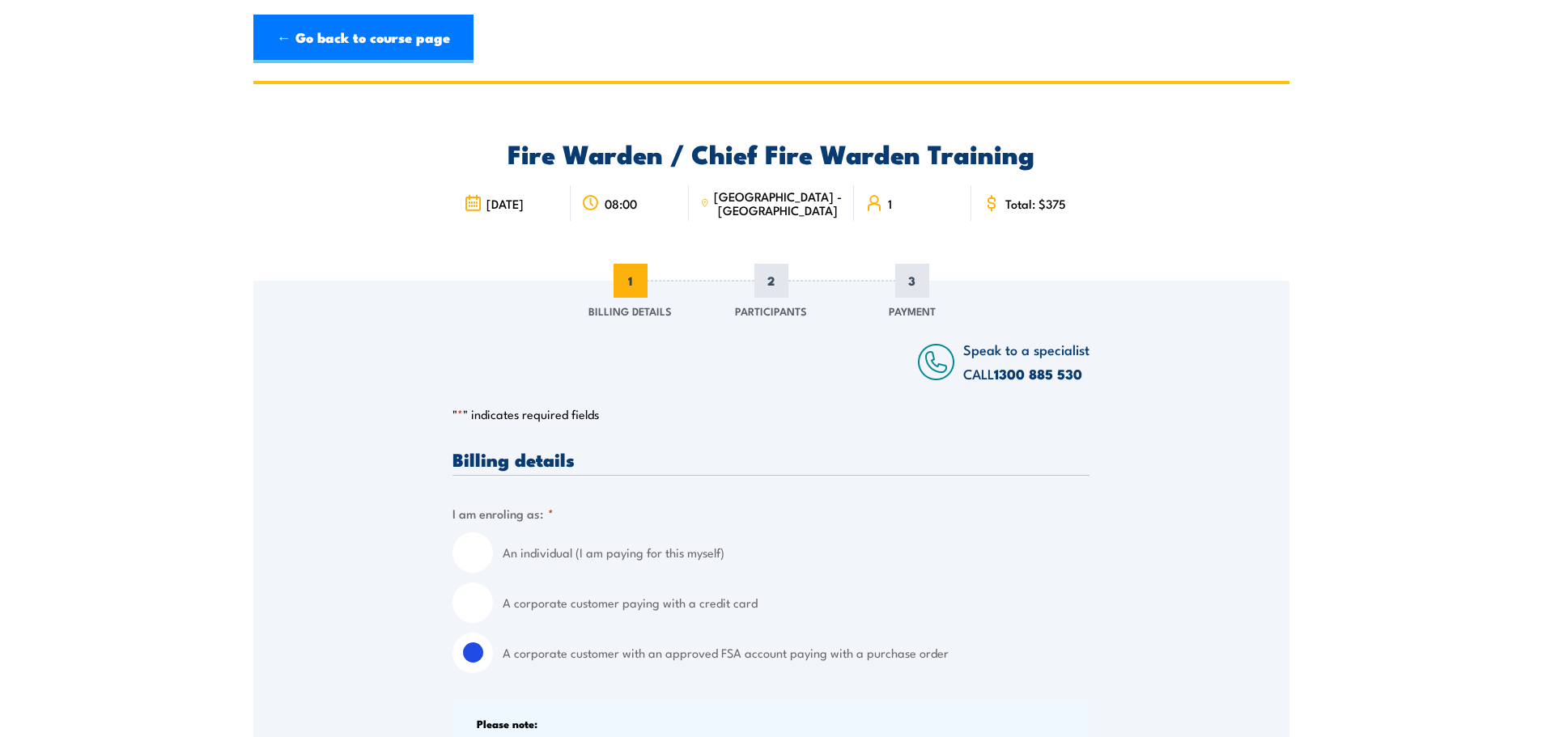
drag, startPoint x: 764, startPoint y: 0, endPoint x: 1319, endPoint y: 372, distance: 668.1
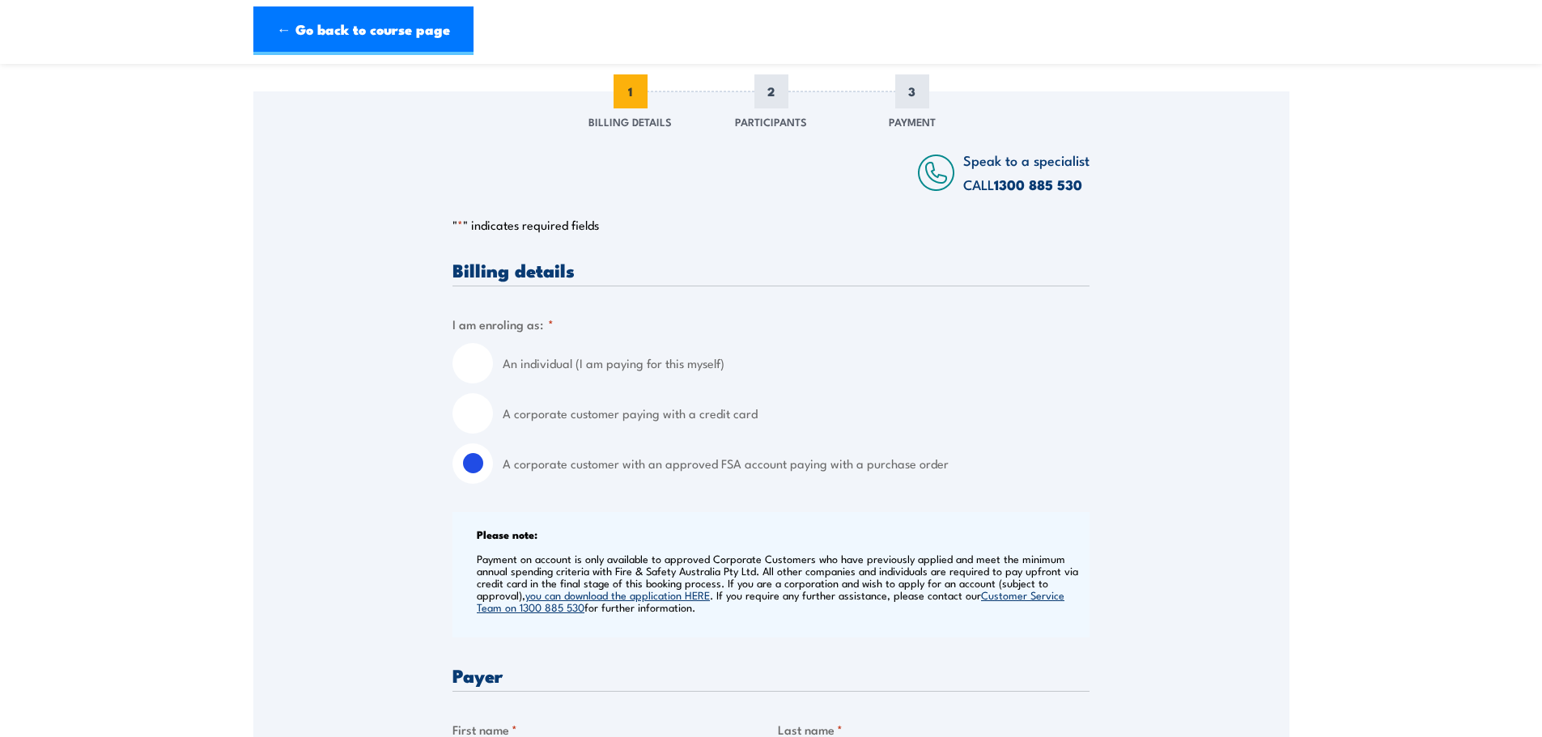
scroll to position [243, 0]
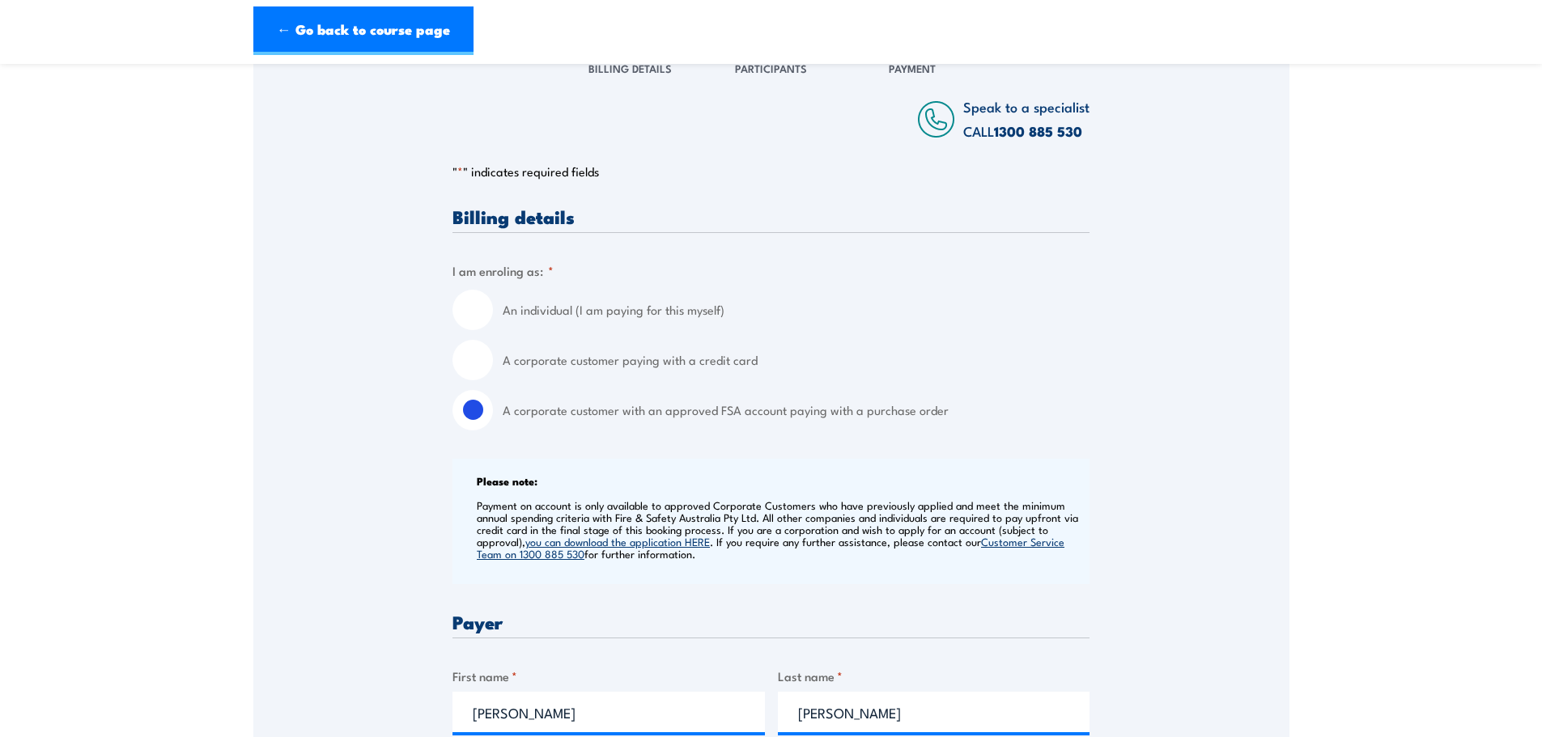
click at [609, 358] on label "A corporate customer paying with a credit card" at bounding box center [796, 360] width 587 height 40
click at [493, 358] on input "A corporate customer paying with a credit card" at bounding box center [472, 360] width 40 height 40
radio input "true"
click at [455, 406] on input "A corporate customer with an approved FSA account paying with a purchase order" at bounding box center [472, 410] width 40 height 40
radio input "true"
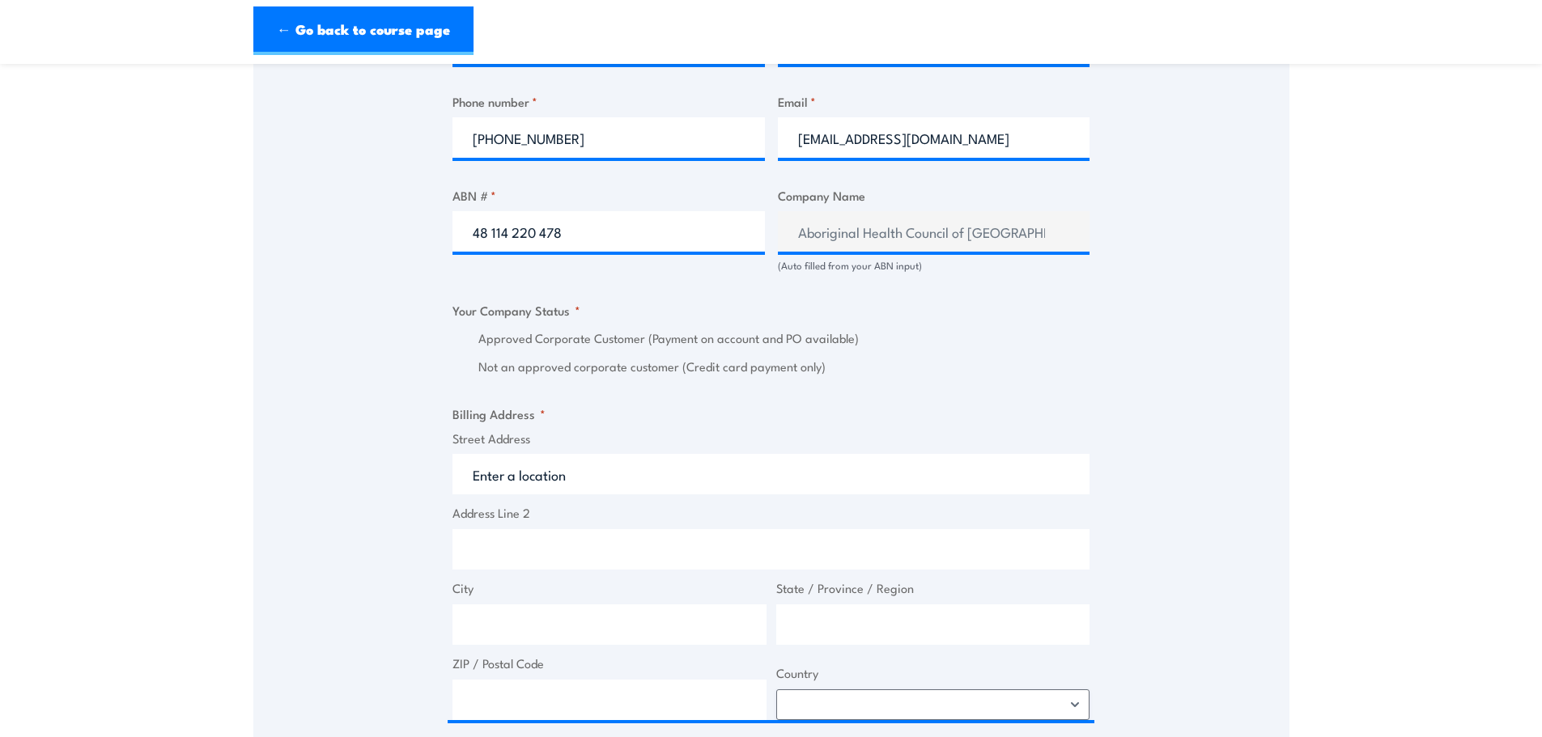
scroll to position [890, 0]
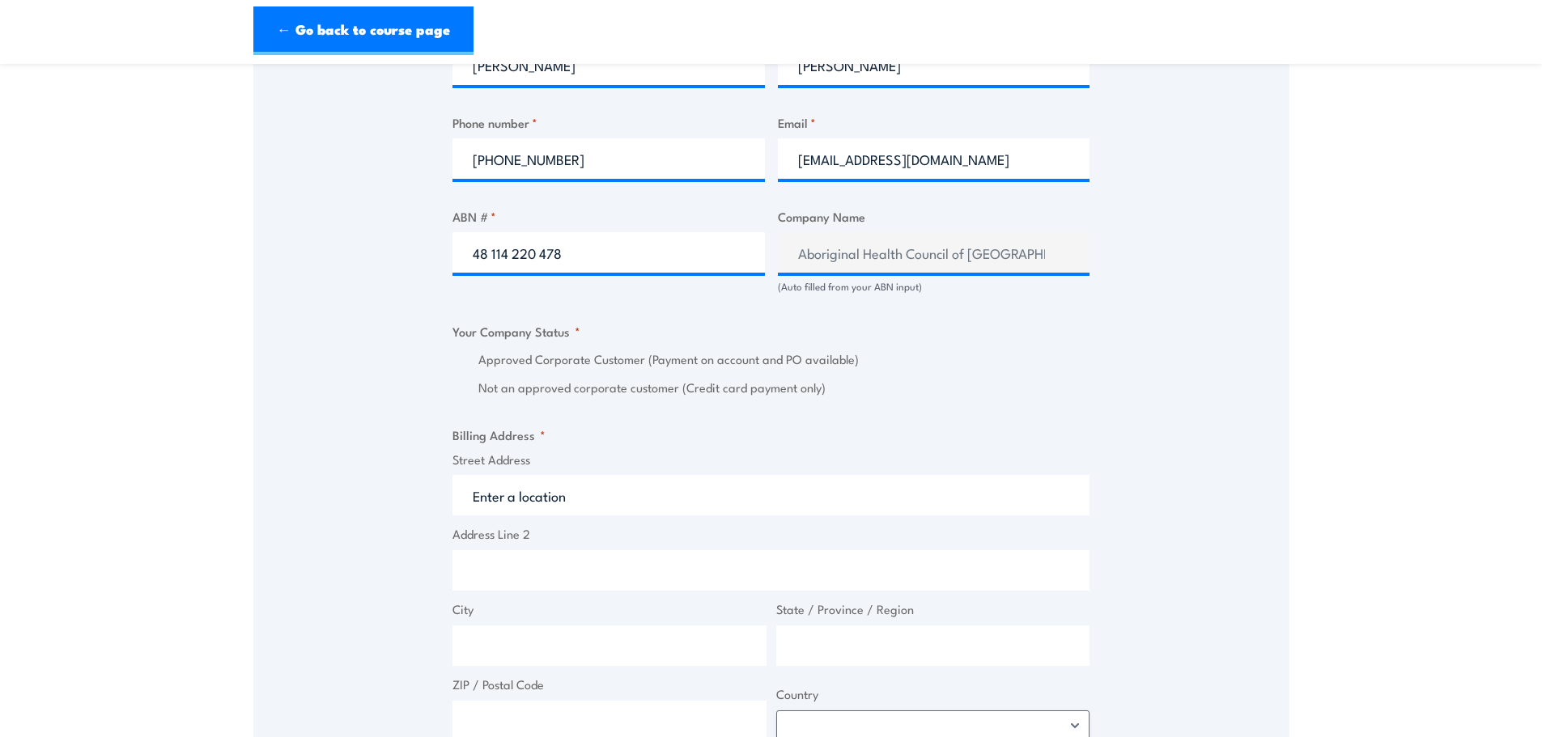
click at [512, 514] on input "Street Address" at bounding box center [770, 495] width 637 height 40
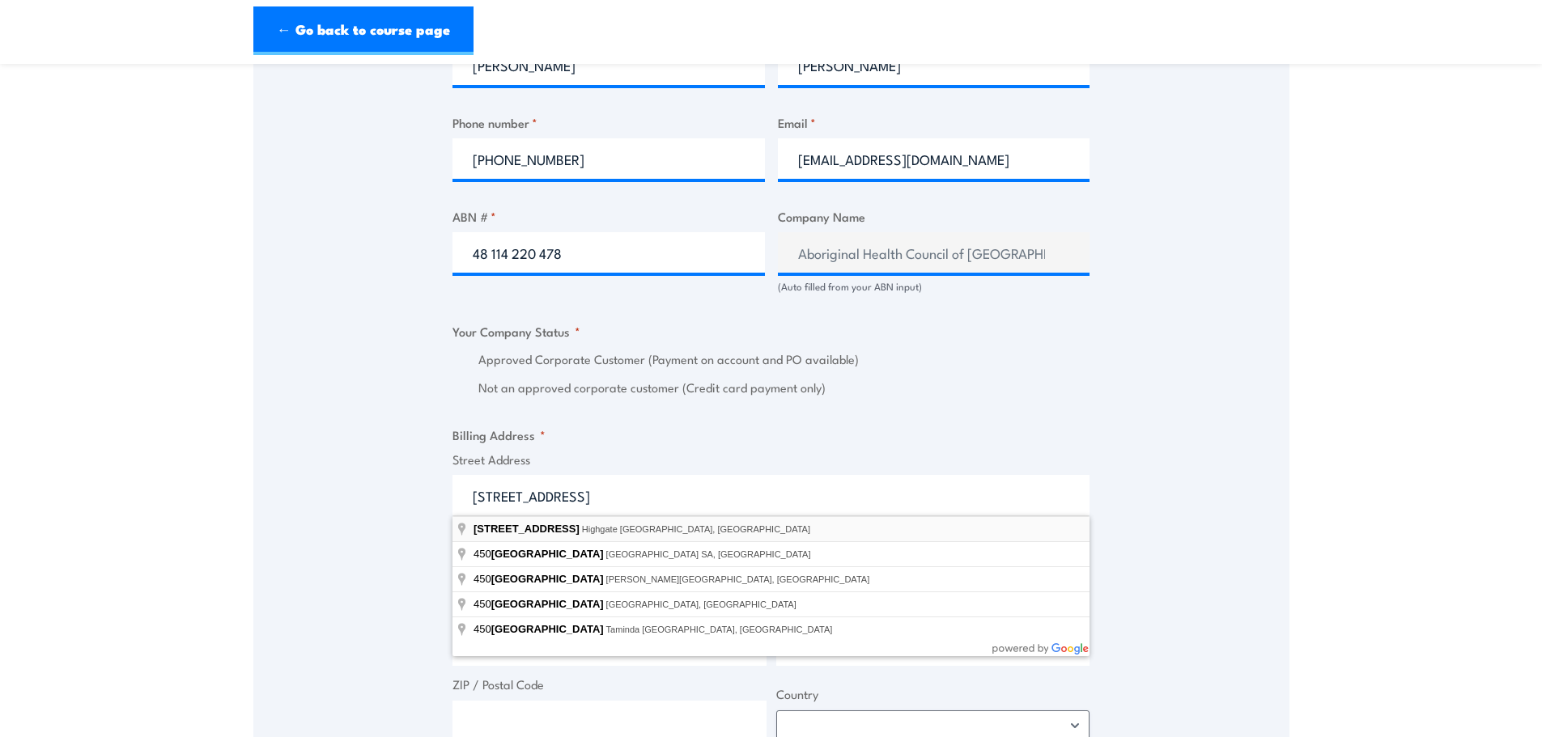
type input "450 Beaufort Street, Highgate WA, Australia"
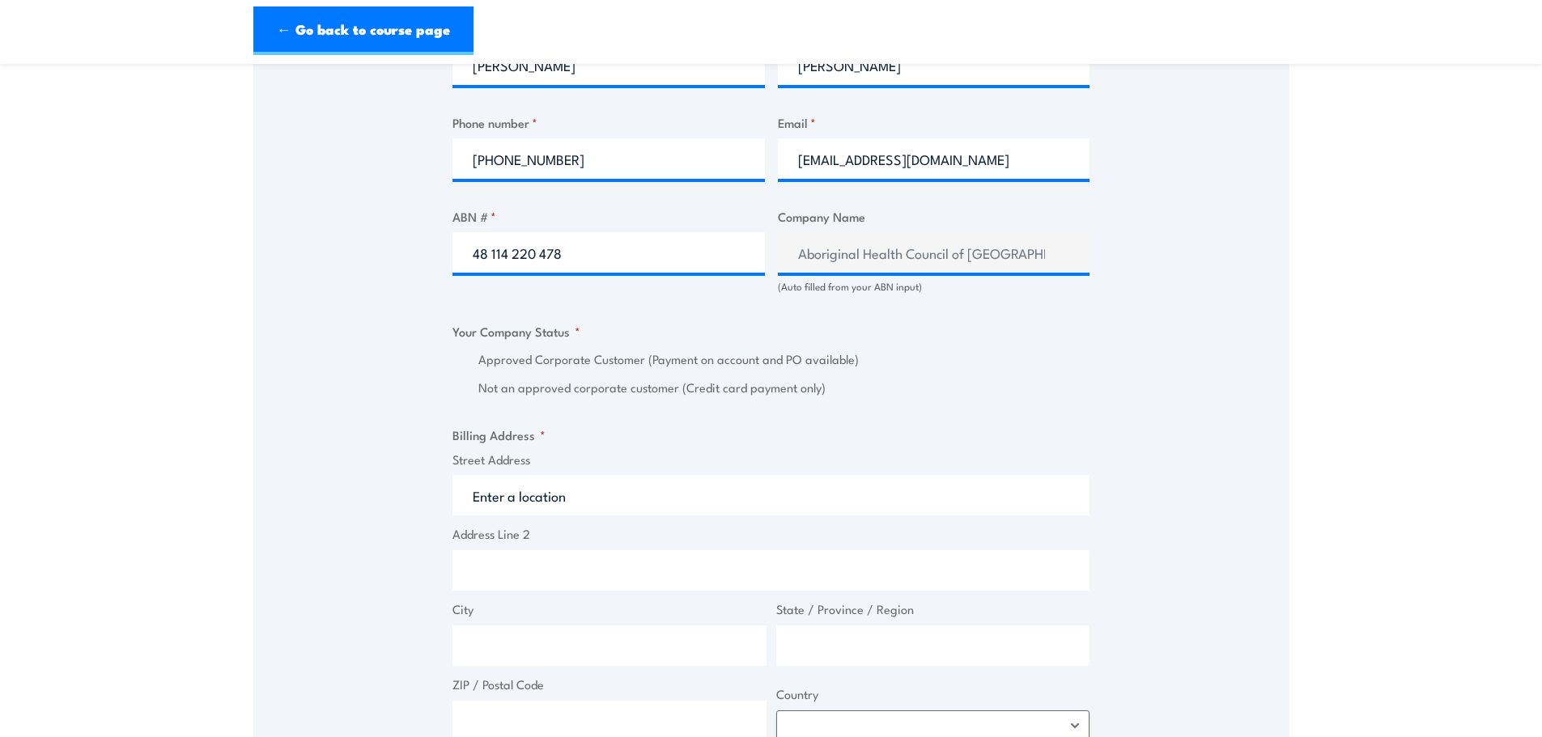
type input "450 Beaufort St"
type input "Highgate"
type input "Western Australia"
type input "6003"
select select "Australia"
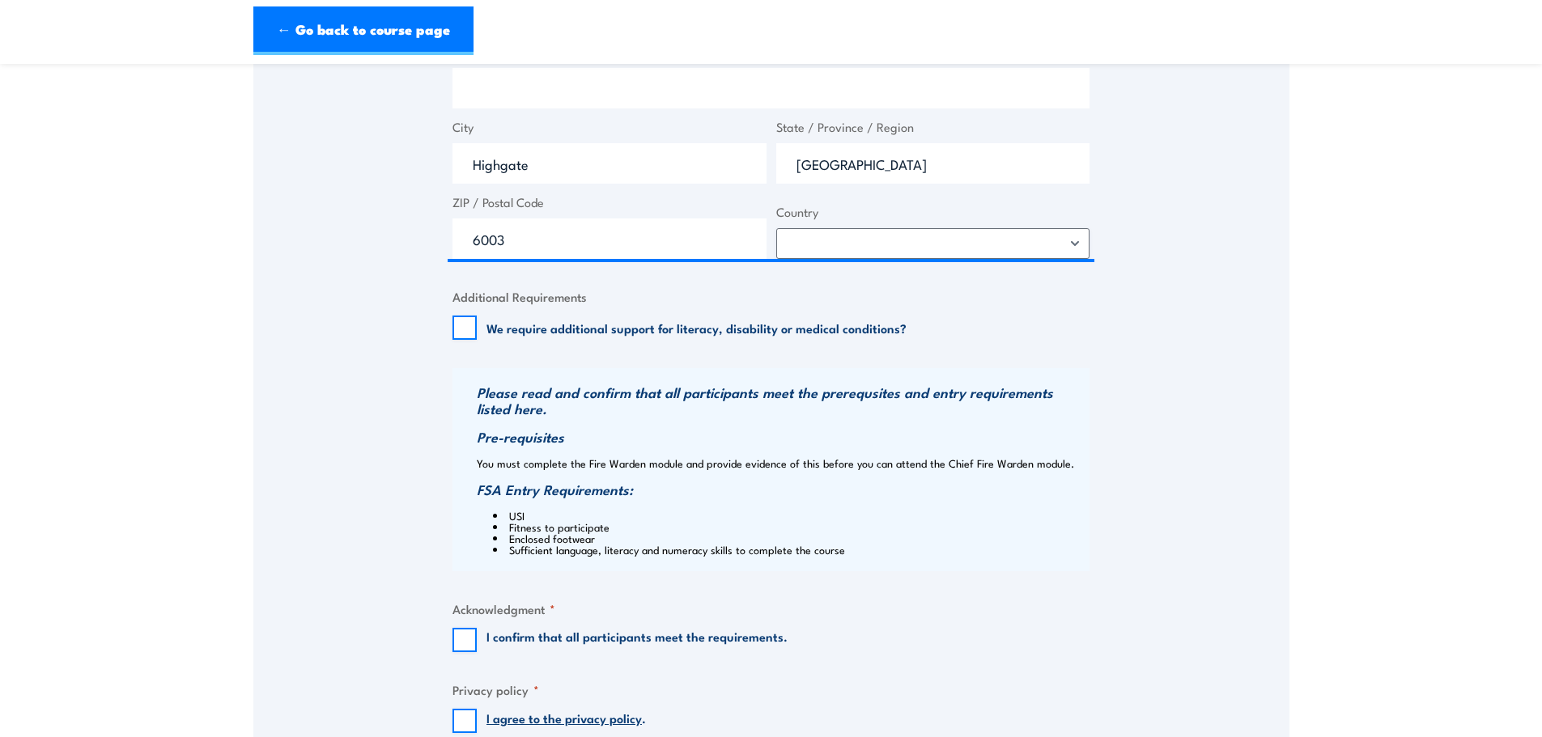
scroll to position [1376, 0]
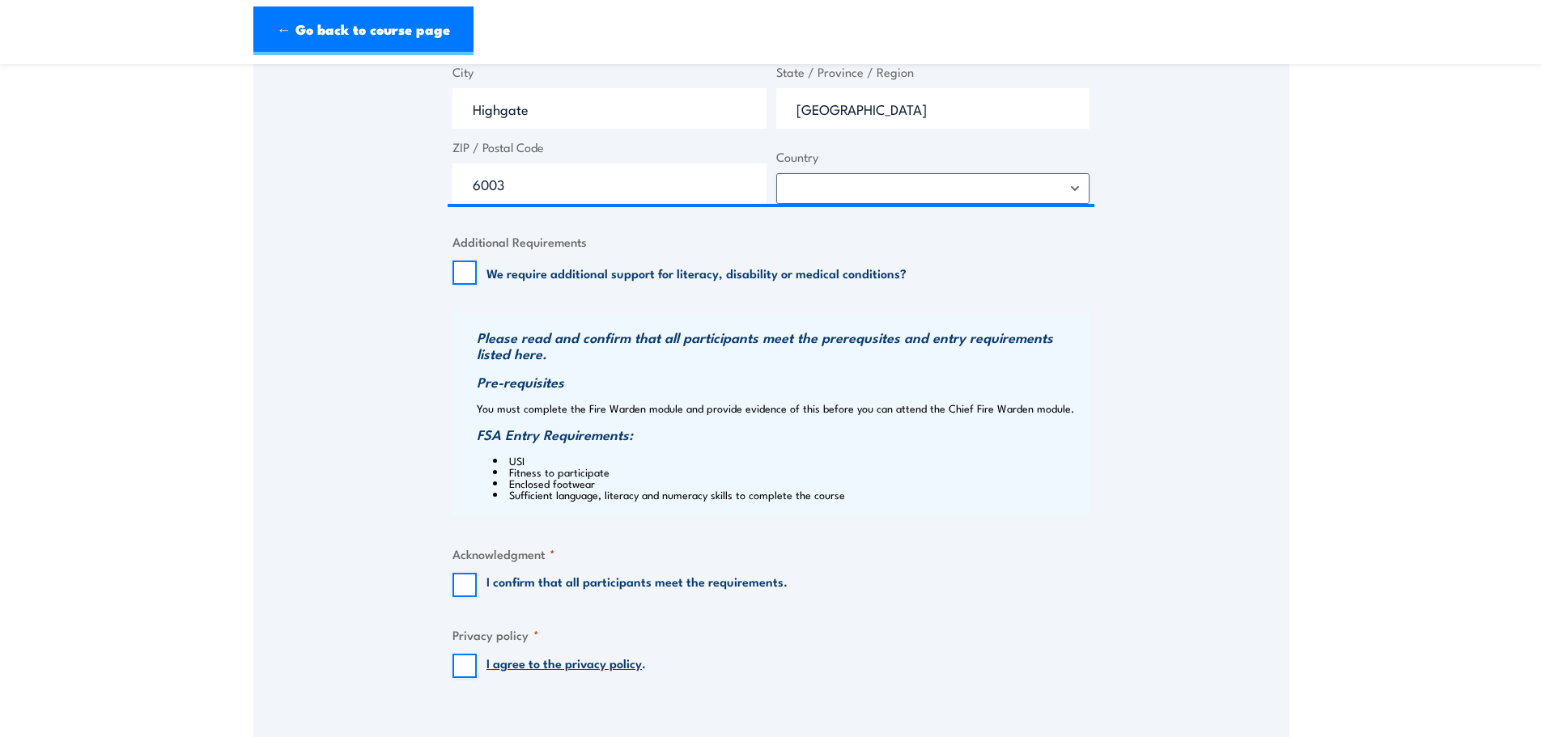
scroll to position [1457, 0]
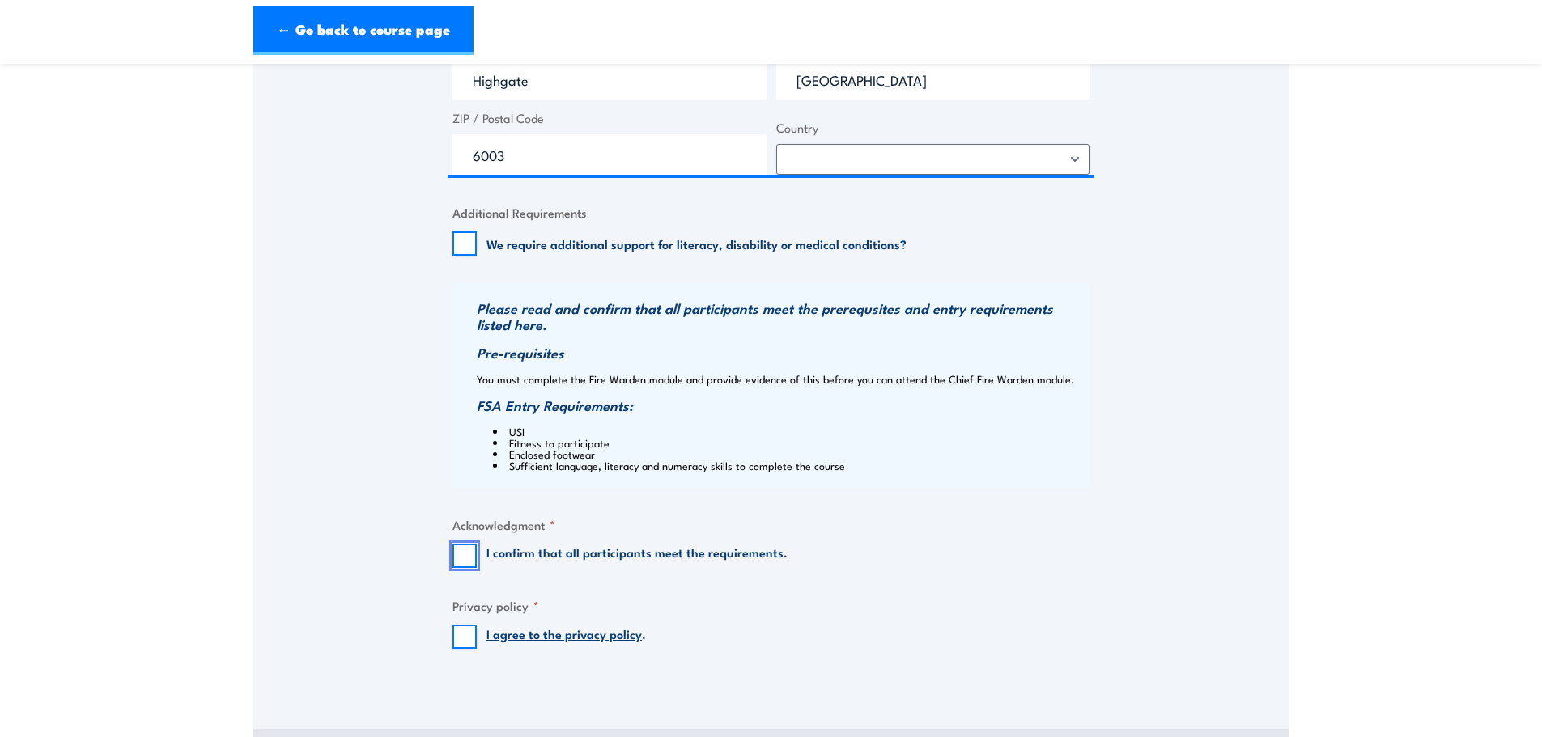
click at [463, 552] on input "I confirm that all participants meet the requirements." at bounding box center [464, 556] width 24 height 24
checkbox input "true"
click at [456, 638] on input "I agree to the privacy policy ." at bounding box center [464, 637] width 24 height 24
checkbox input "true"
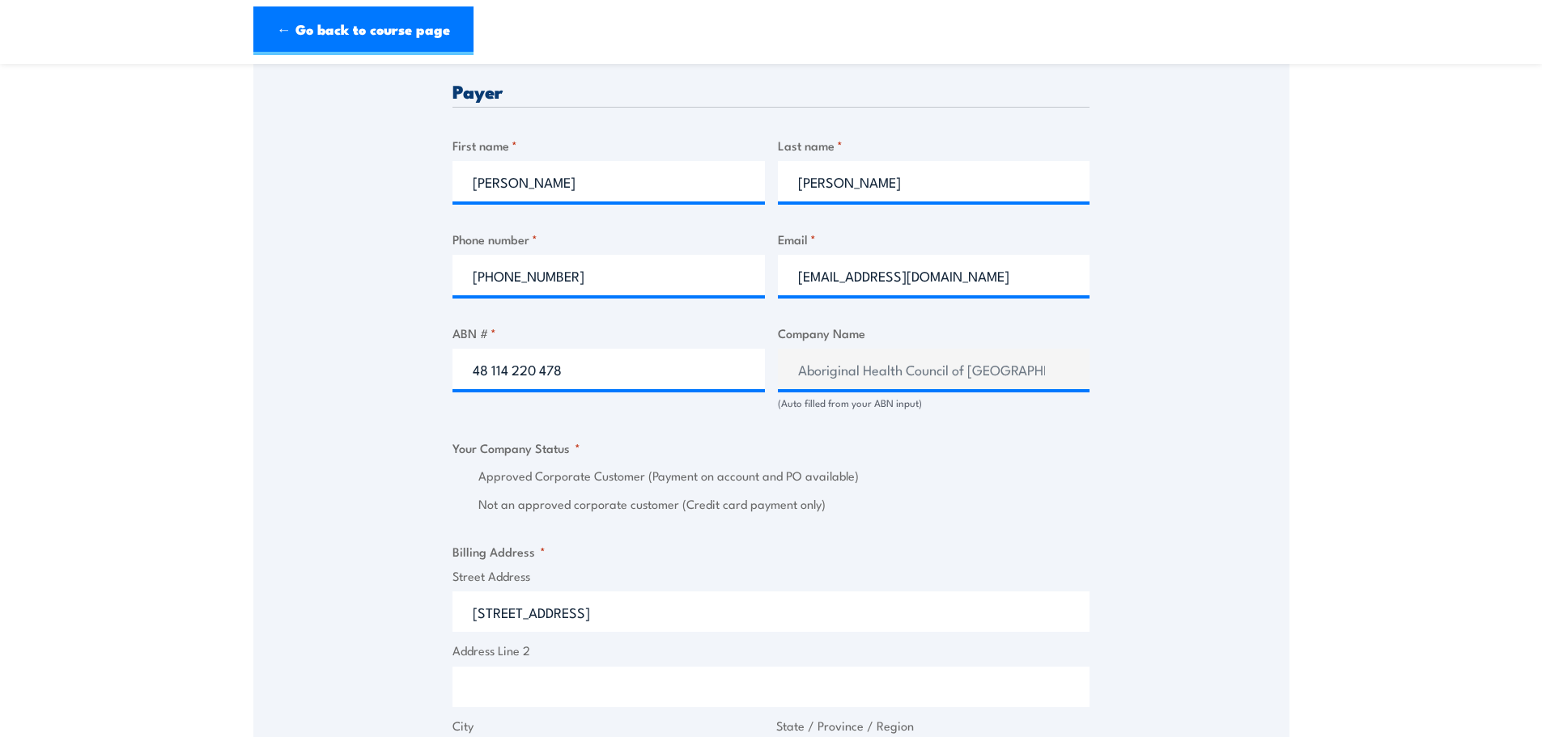
scroll to position [809, 0]
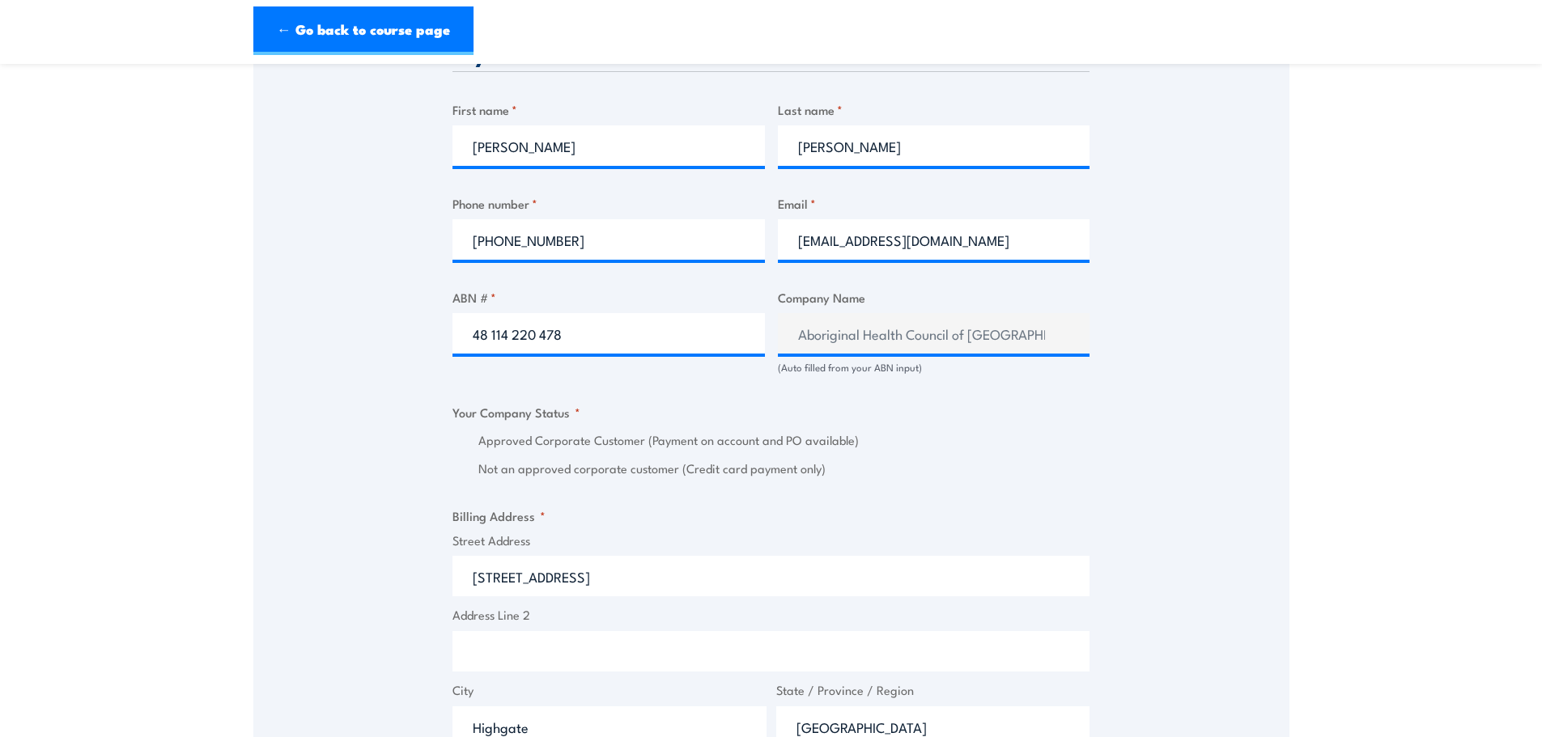
click at [455, 471] on input "Not an approved corporate customer (Credit card payment only)" at bounding box center [460, 469] width 16 height 19
radio input "true"
click at [462, 472] on input "Not an approved corporate customer (Credit card payment only)" at bounding box center [460, 469] width 16 height 19
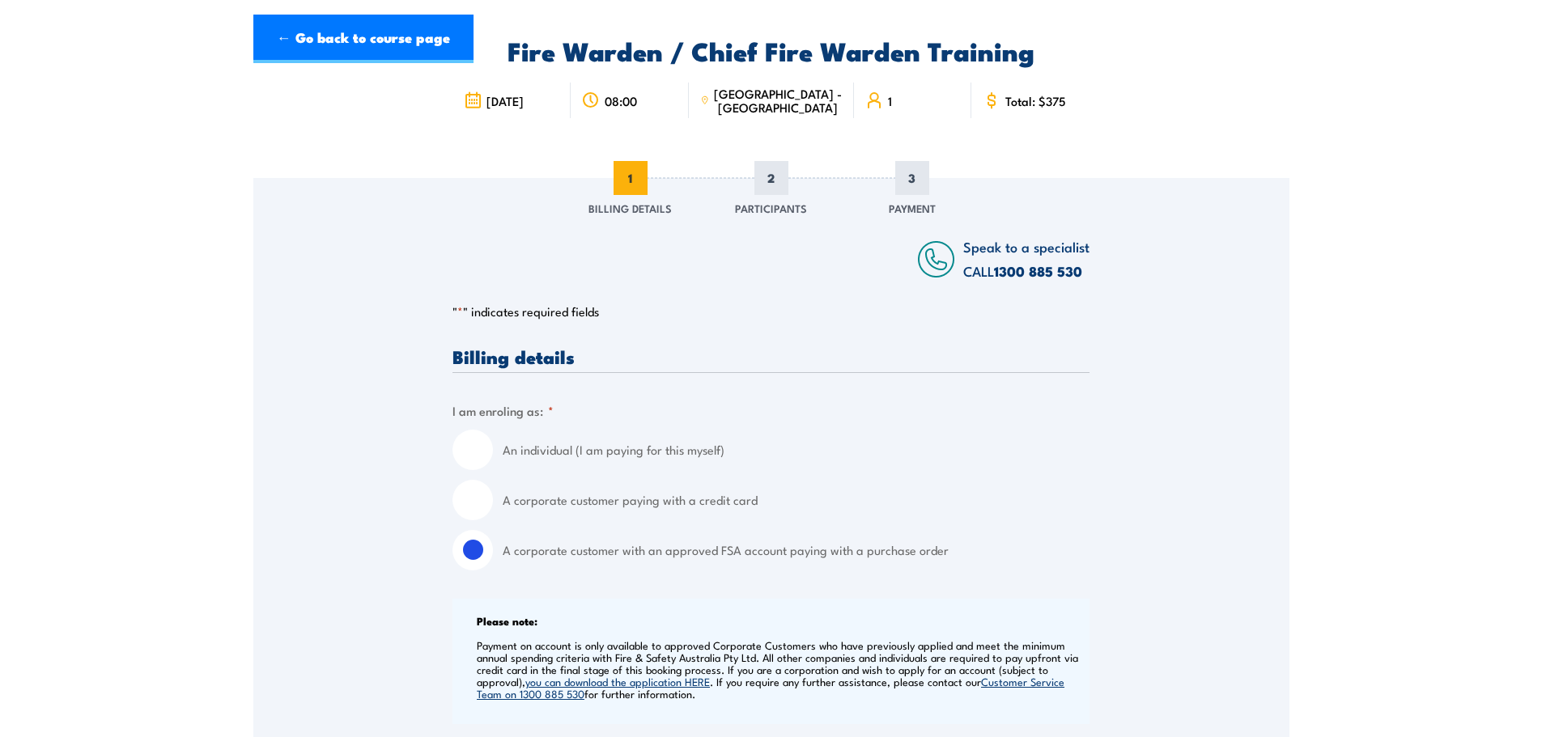
scroll to position [0, 0]
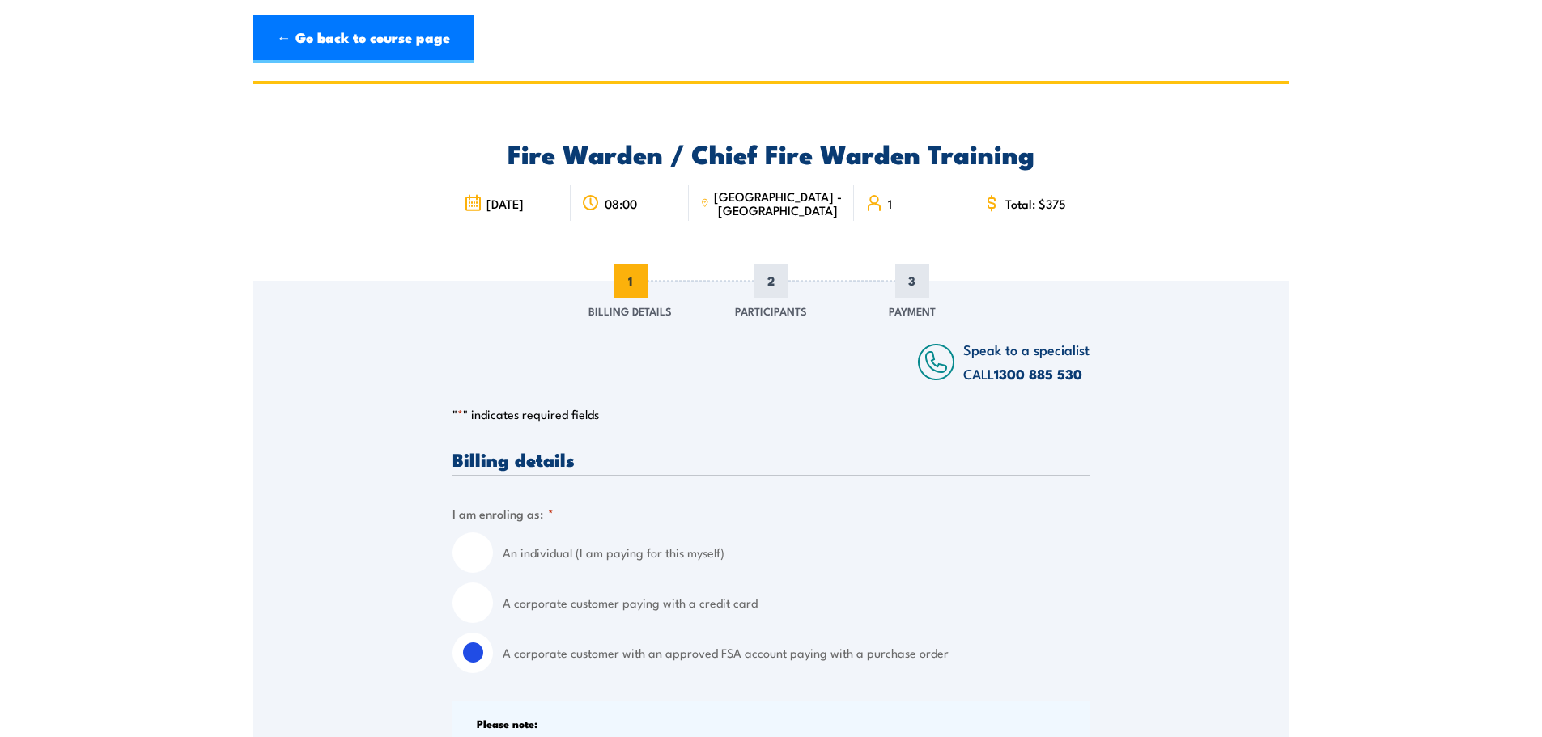
click at [802, 142] on h2 "Fire Warden / Chief Fire Warden Training" at bounding box center [770, 153] width 637 height 23
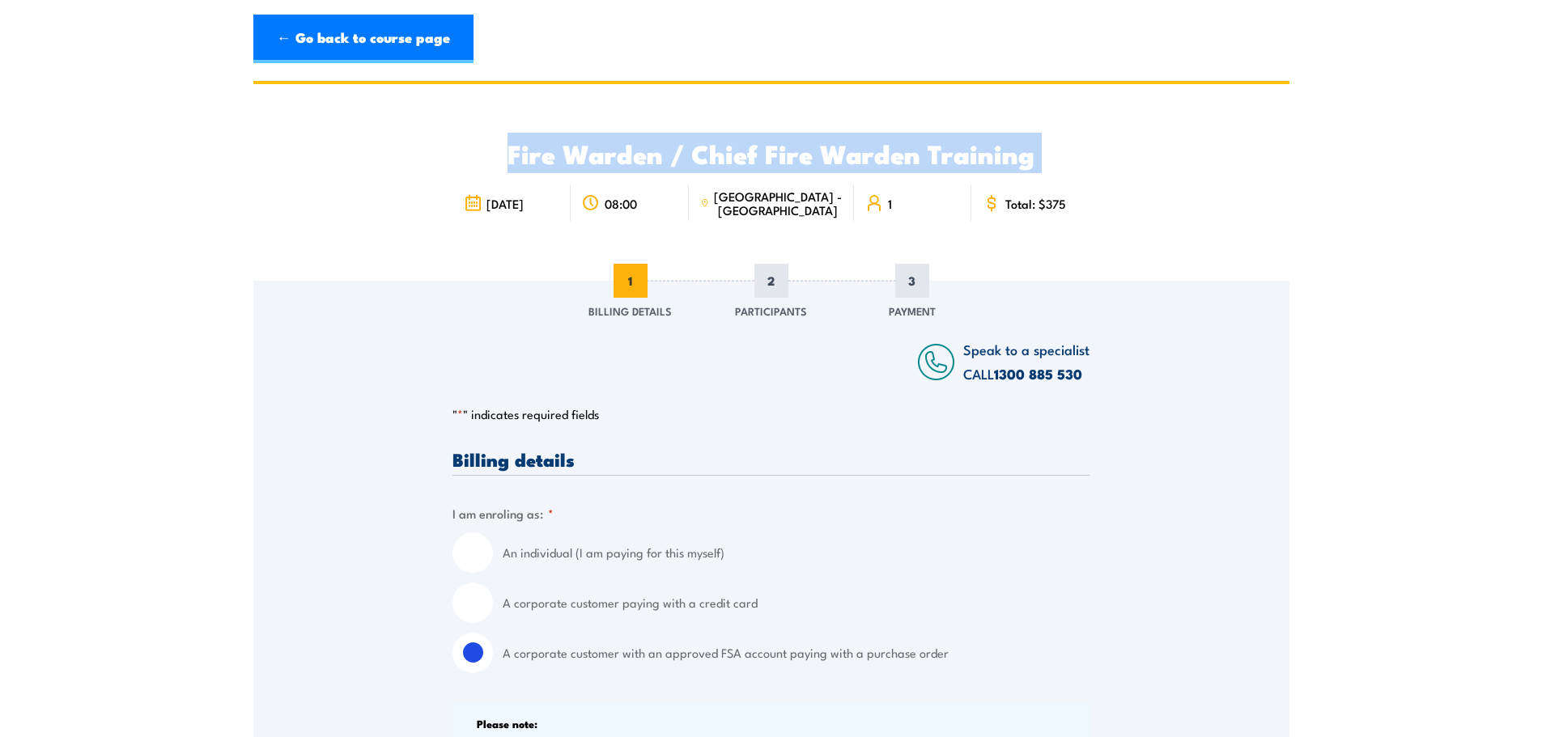
click at [802, 142] on h2 "Fire Warden / Chief Fire Warden Training" at bounding box center [770, 153] width 637 height 23
copy div "Fire Warden / Chief Fire Warden Training"
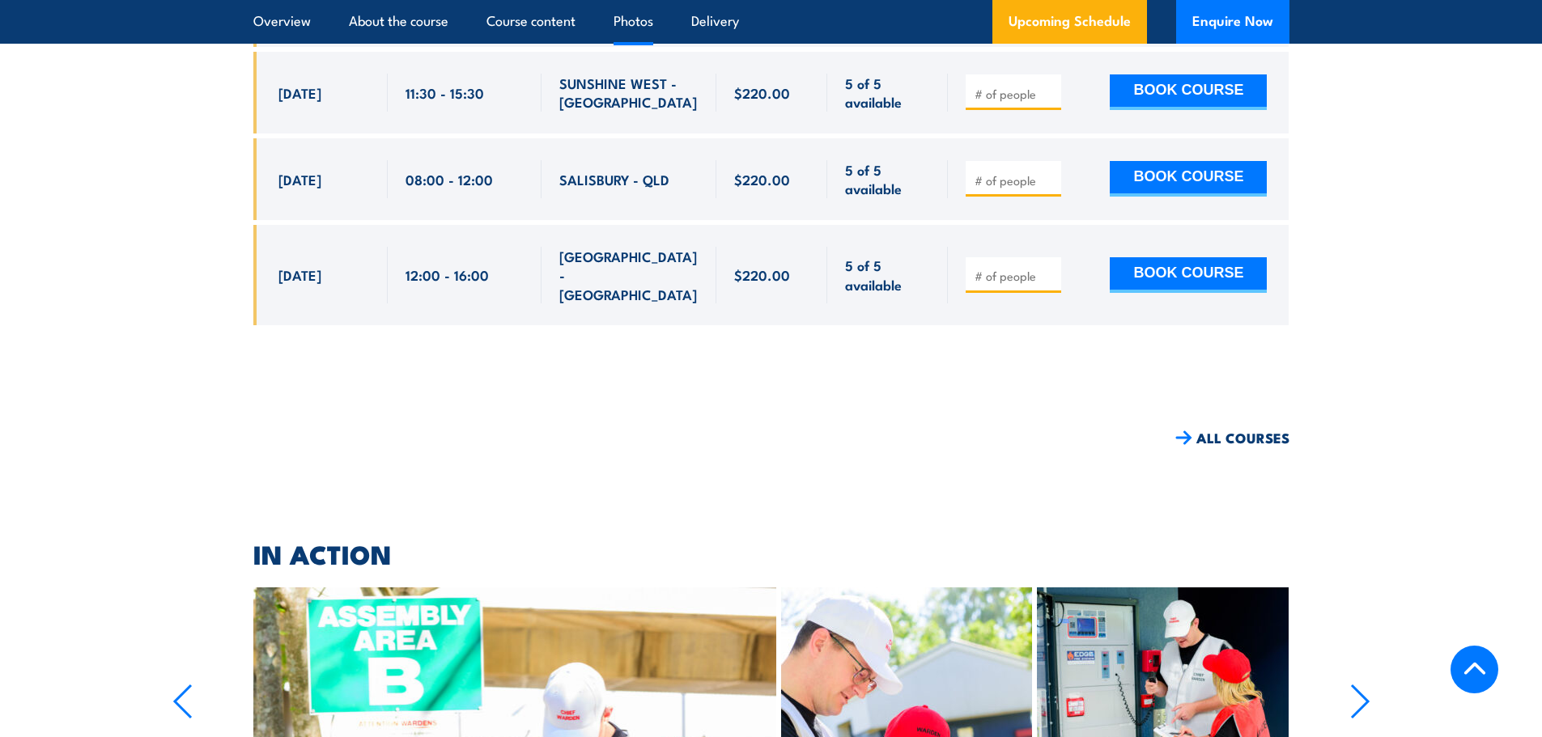
scroll to position [11571, 0]
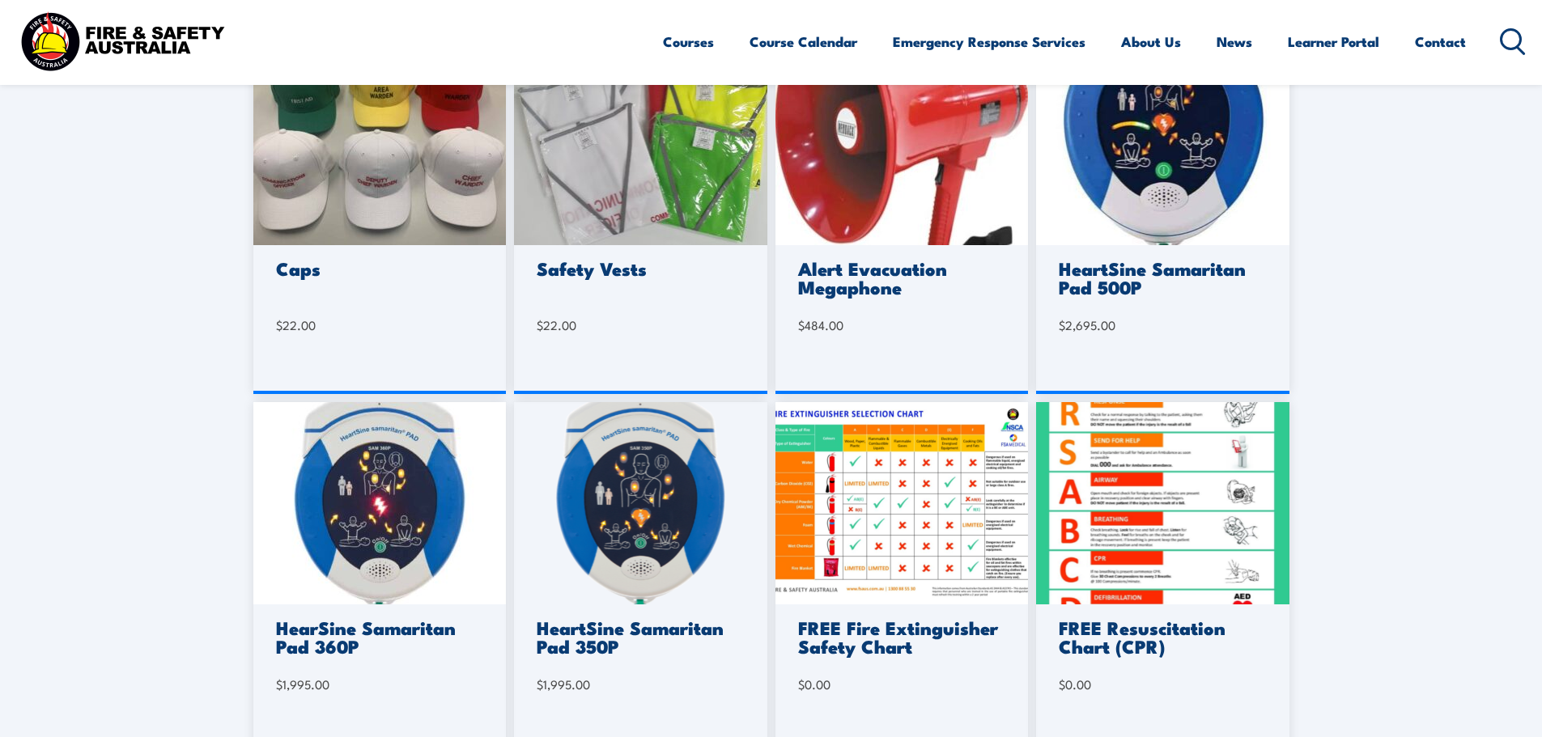
scroll to position [890, 0]
